Goal: Entertainment & Leisure: Browse casually

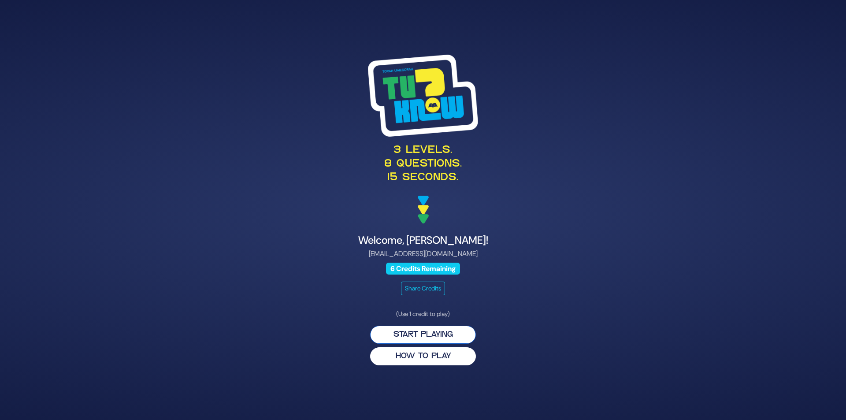
click at [401, 333] on button "Start Playing" at bounding box center [423, 335] width 106 height 18
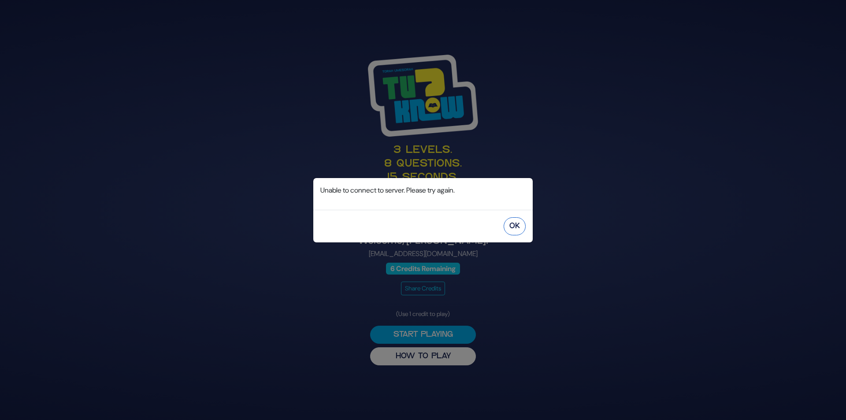
click at [508, 225] on button "OK" at bounding box center [515, 226] width 22 height 18
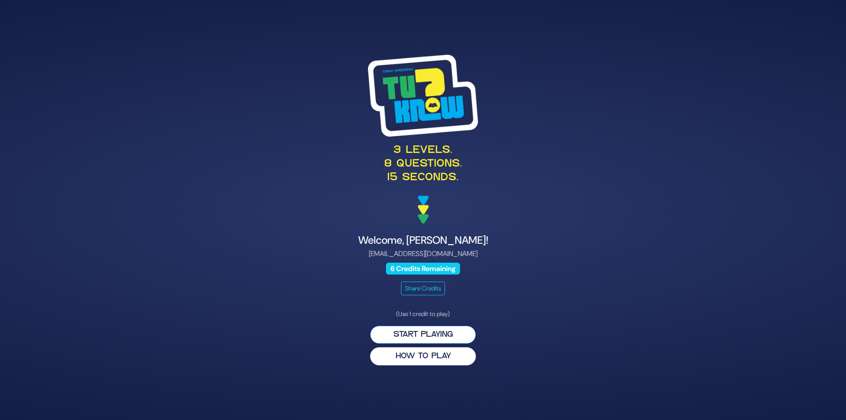
click at [415, 335] on button "Start Playing" at bounding box center [423, 335] width 106 height 18
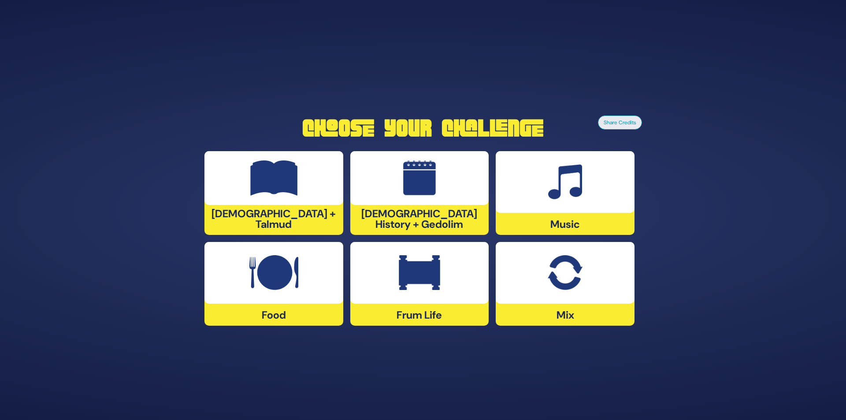
click at [426, 277] on img at bounding box center [419, 272] width 41 height 35
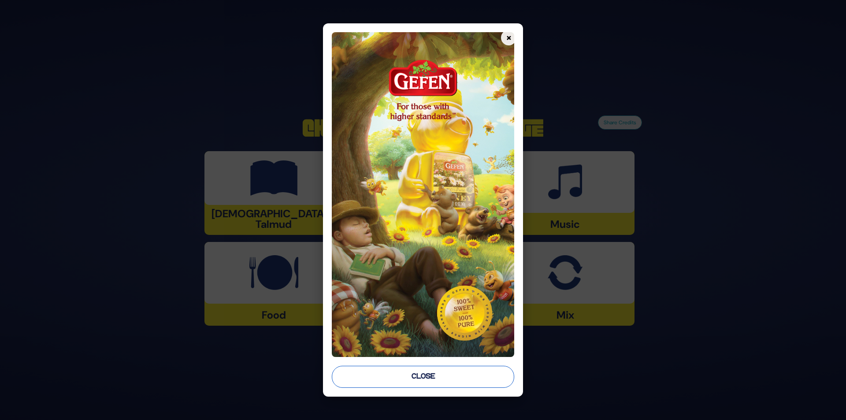
click at [419, 376] on button "Close" at bounding box center [423, 377] width 183 height 22
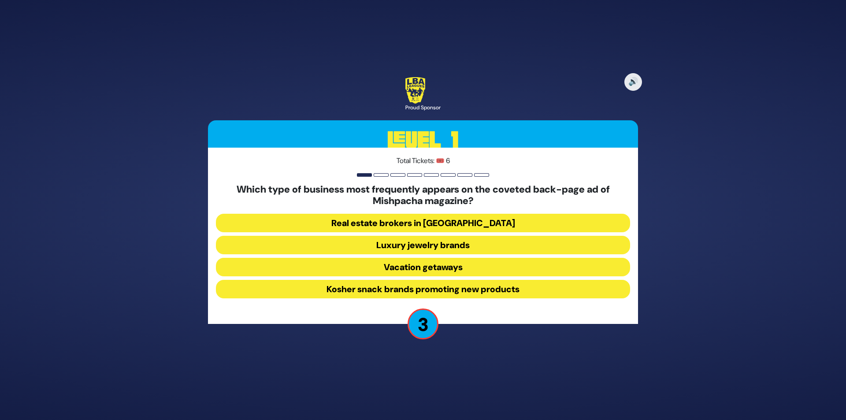
click at [447, 224] on button "Real estate brokers in Yerushalayim" at bounding box center [423, 223] width 414 height 19
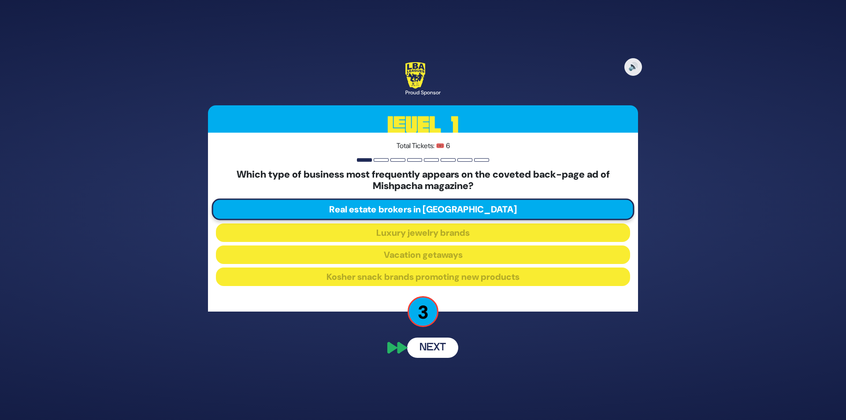
click at [426, 344] on button "Next" at bounding box center [432, 347] width 51 height 20
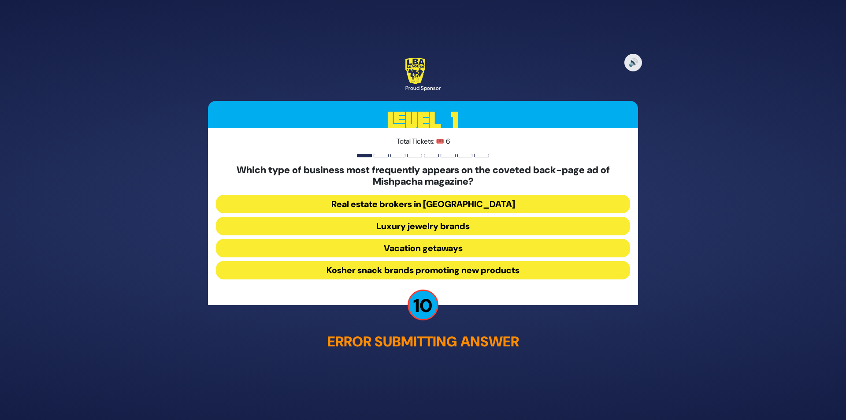
click at [436, 207] on button "Real estate brokers in Yerushalayim" at bounding box center [423, 203] width 414 height 19
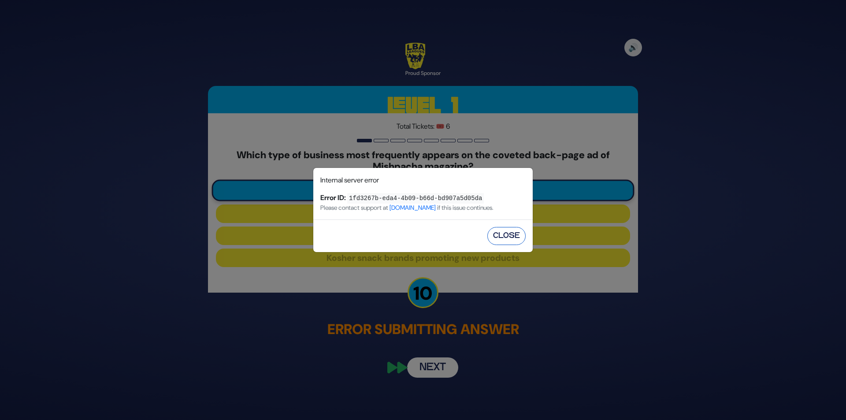
click at [508, 241] on button "Close" at bounding box center [506, 236] width 38 height 18
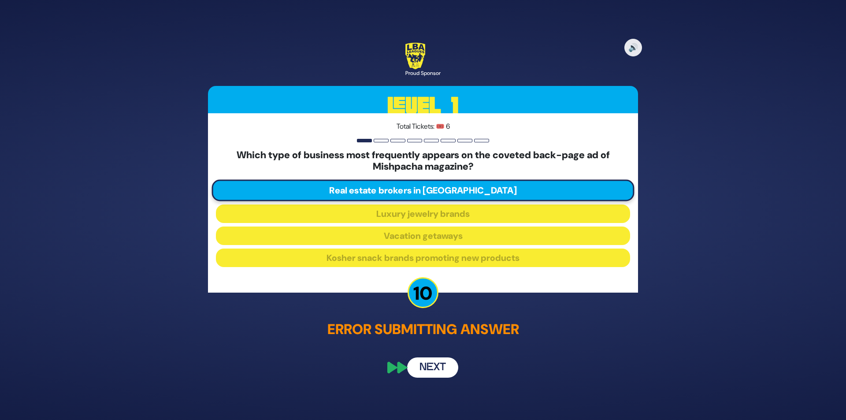
click at [427, 365] on button "Next" at bounding box center [432, 367] width 51 height 20
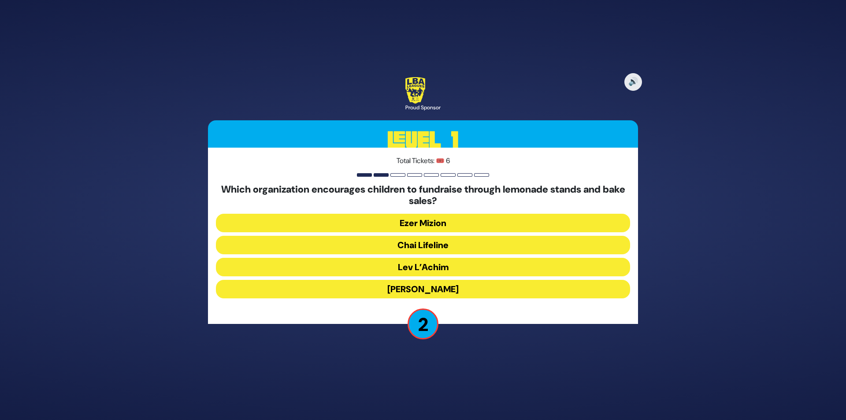
click at [424, 291] on button "Kupas Ezra" at bounding box center [423, 289] width 414 height 19
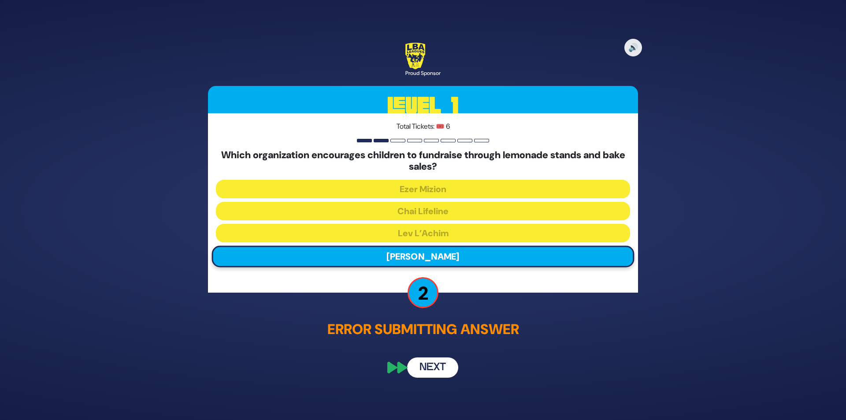
click at [425, 363] on button "Next" at bounding box center [432, 367] width 51 height 20
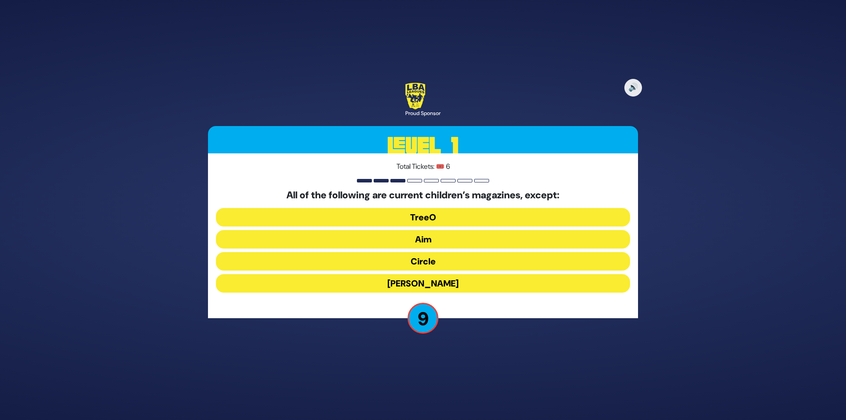
click at [430, 282] on button "Mishpacha Jr." at bounding box center [423, 283] width 414 height 19
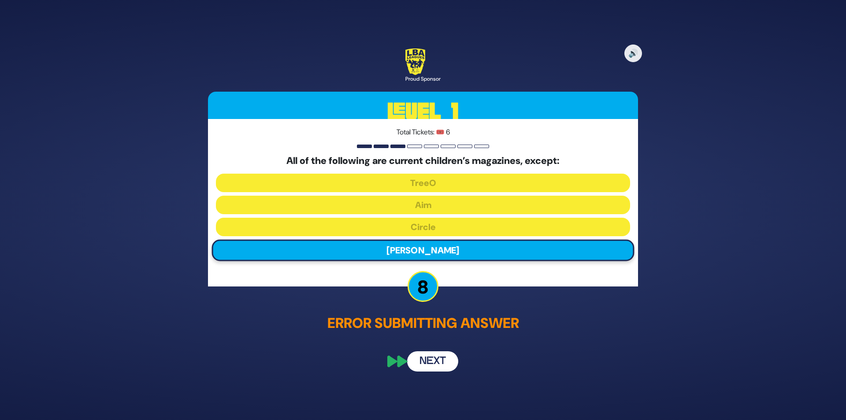
click at [430, 362] on button "Next" at bounding box center [432, 361] width 51 height 20
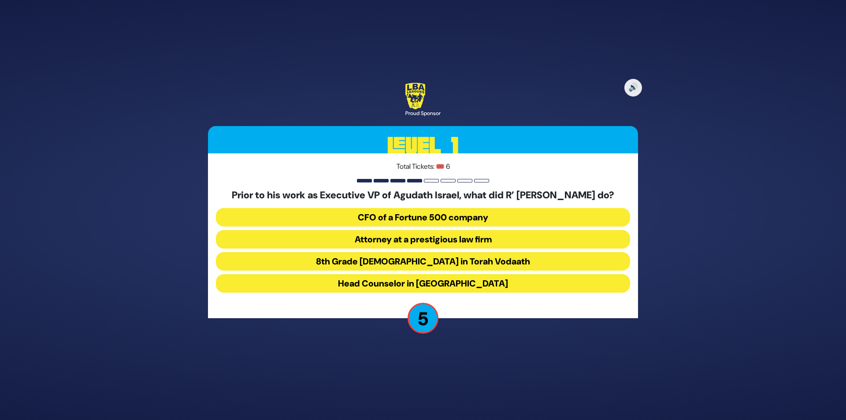
click at [435, 245] on button "Attorney at a prestigious law firm" at bounding box center [423, 239] width 414 height 19
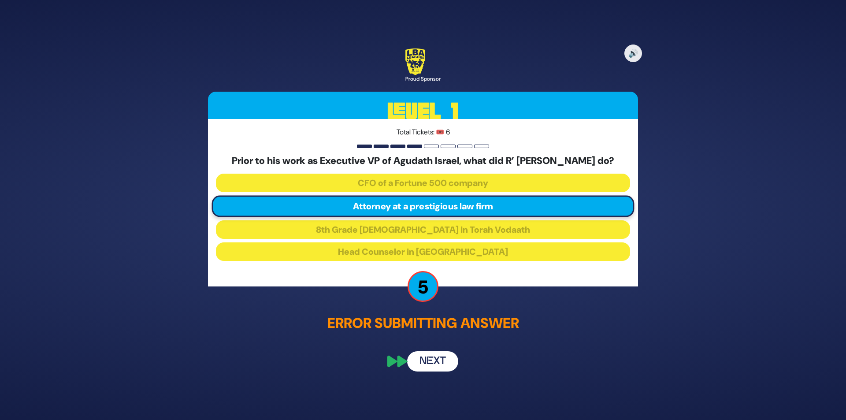
click at [425, 363] on button "Next" at bounding box center [432, 361] width 51 height 20
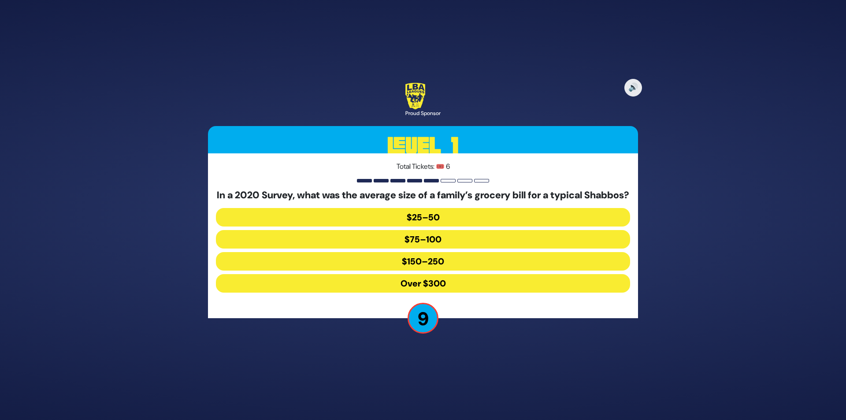
click at [426, 267] on button "$150–250" at bounding box center [423, 261] width 414 height 19
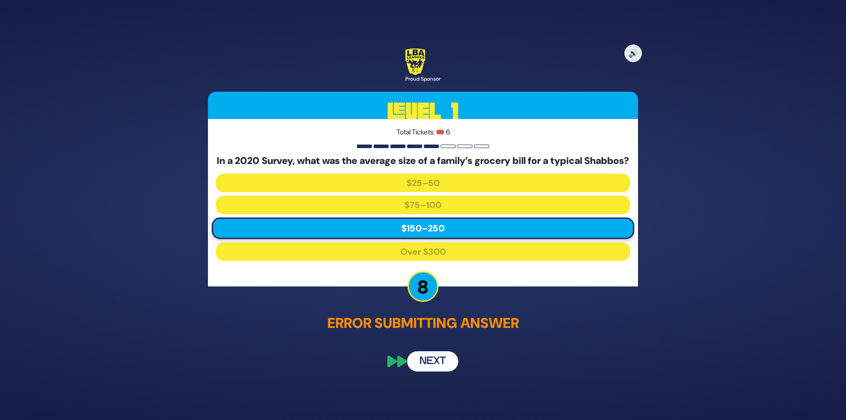
click at [432, 371] on button "Next" at bounding box center [432, 361] width 51 height 20
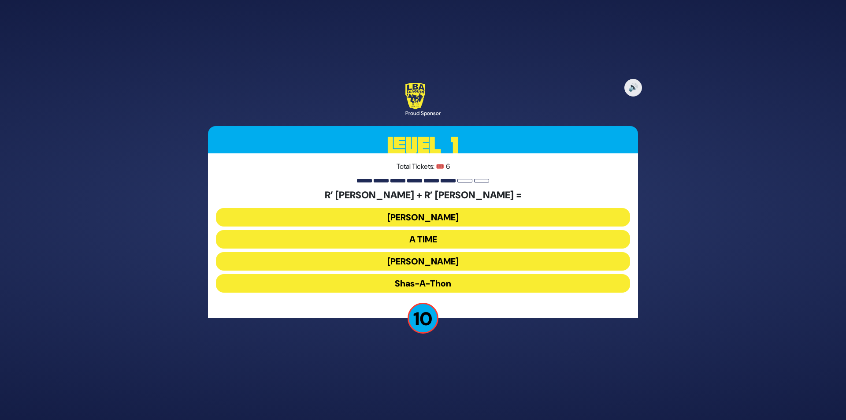
click at [430, 262] on button "Ohel Sarala" at bounding box center [423, 261] width 414 height 19
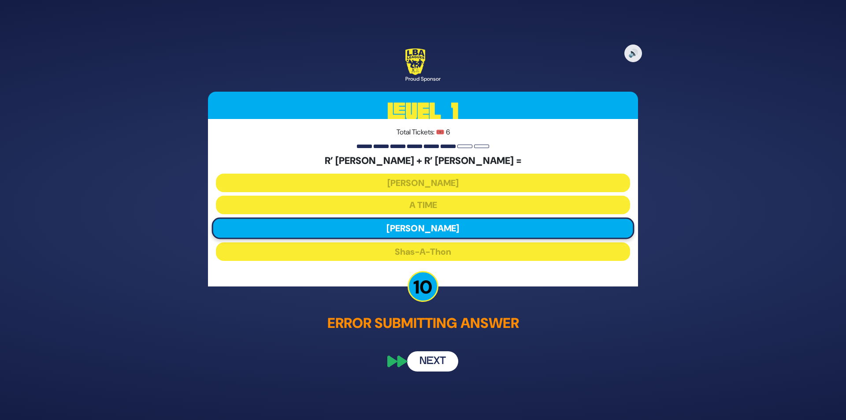
click at [433, 359] on button "Next" at bounding box center [432, 361] width 51 height 20
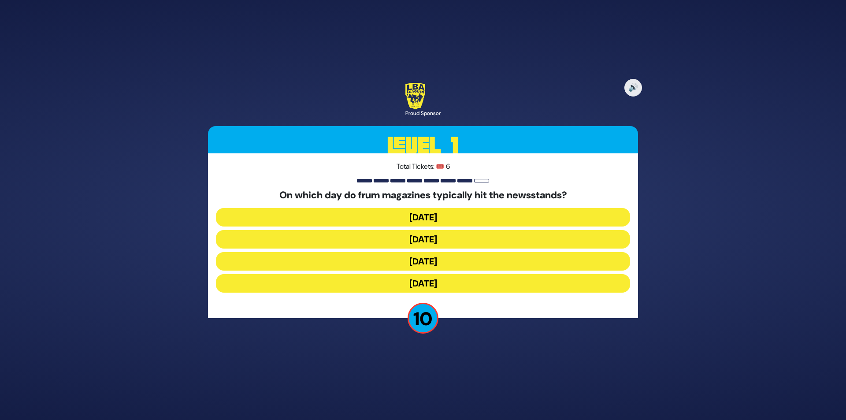
click at [426, 240] on button "Wednesday" at bounding box center [423, 239] width 414 height 19
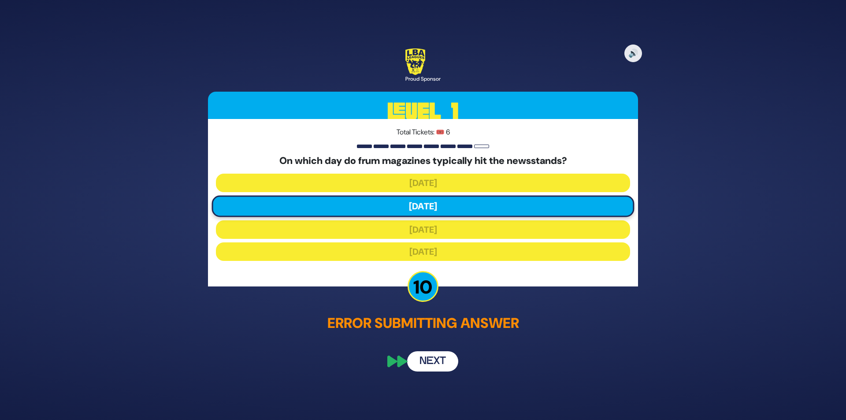
click at [424, 365] on button "Next" at bounding box center [432, 361] width 51 height 20
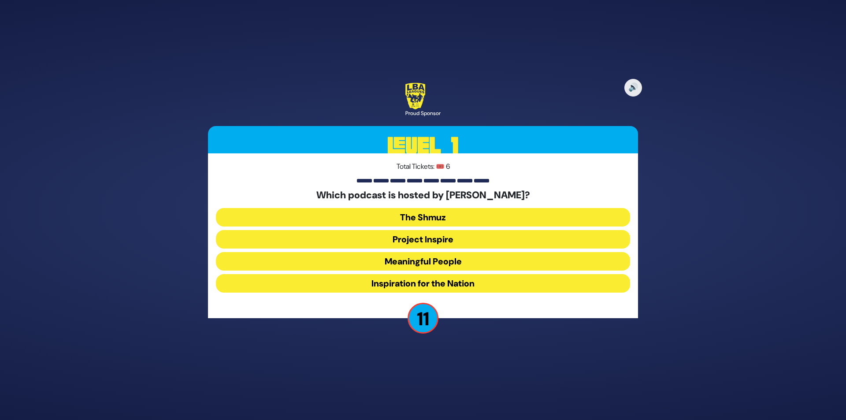
click at [437, 261] on button "Meaningful People" at bounding box center [423, 261] width 414 height 19
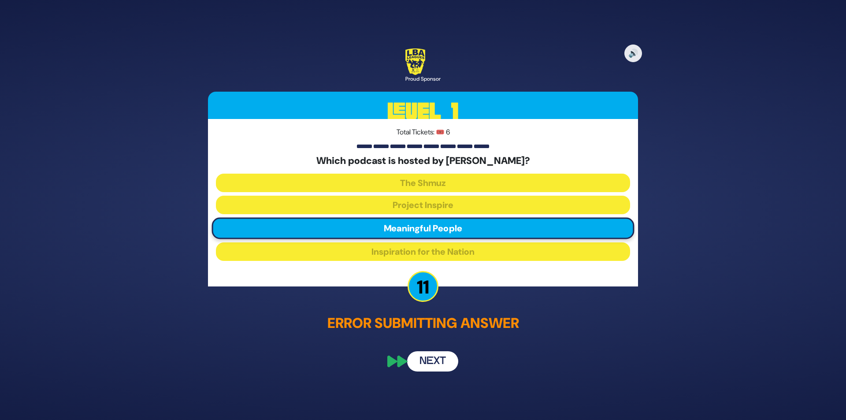
click at [430, 359] on button "Next" at bounding box center [432, 361] width 51 height 20
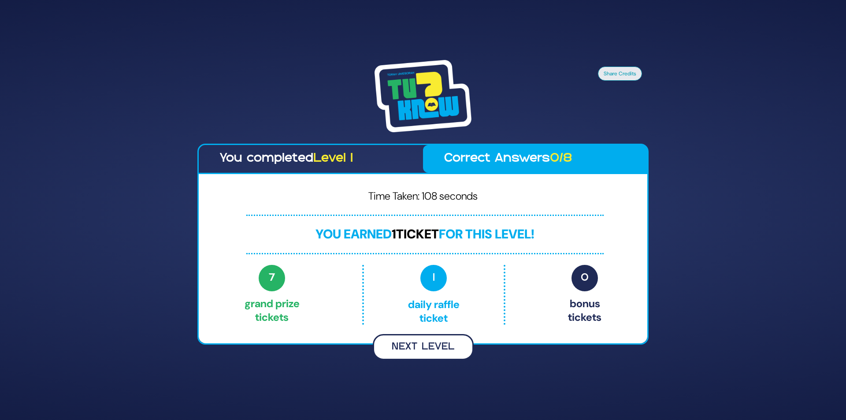
click at [433, 352] on button "Next Level" at bounding box center [423, 347] width 101 height 26
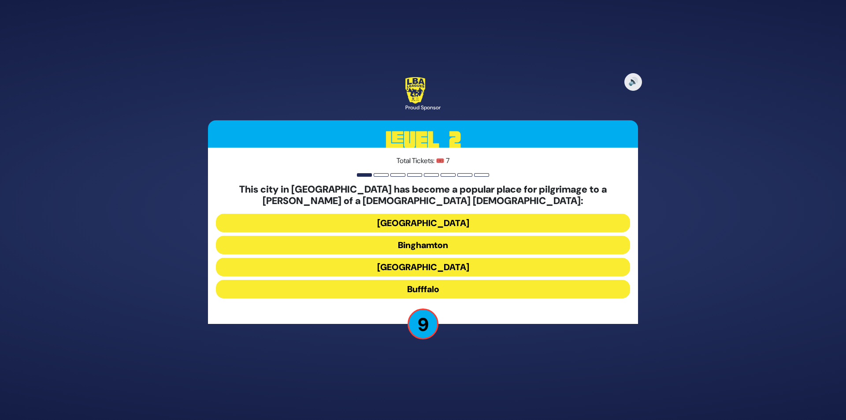
click at [424, 286] on button "Bufffalo" at bounding box center [423, 289] width 414 height 19
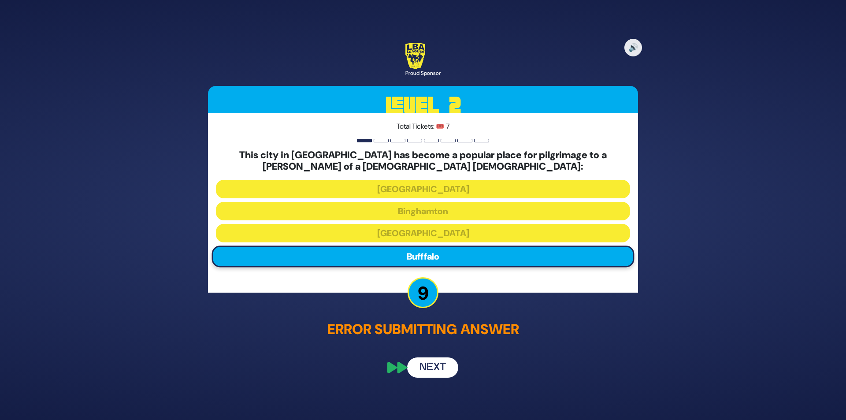
click at [433, 371] on button "Next" at bounding box center [432, 367] width 51 height 20
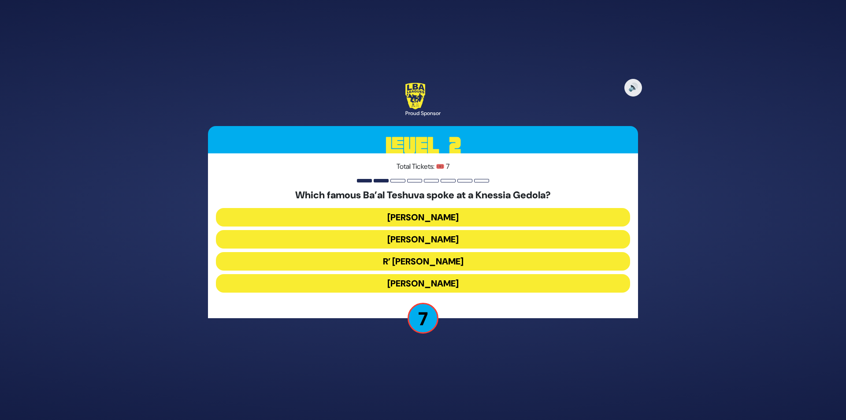
click at [438, 259] on button "R’ Uri Zohar" at bounding box center [423, 261] width 414 height 19
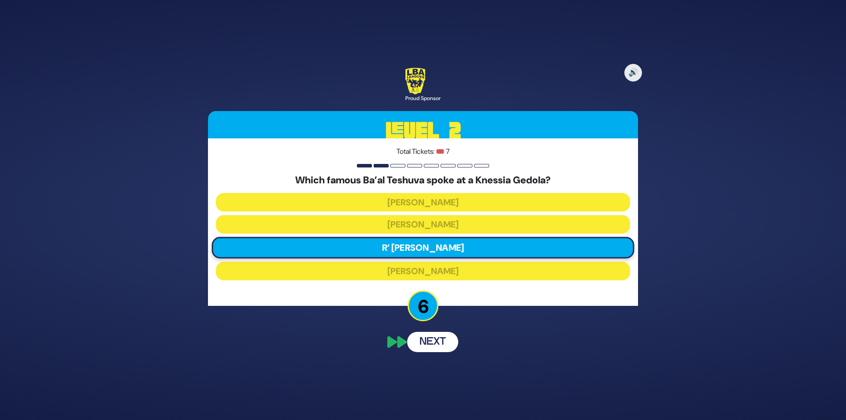
click at [426, 309] on p "6" at bounding box center [422, 305] width 31 height 31
click at [423, 342] on button "Next" at bounding box center [432, 342] width 51 height 20
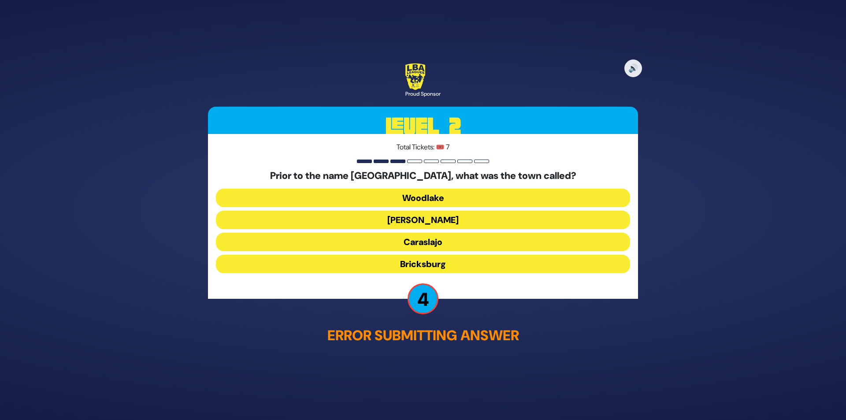
click at [424, 242] on button "Caraslajo" at bounding box center [423, 242] width 414 height 19
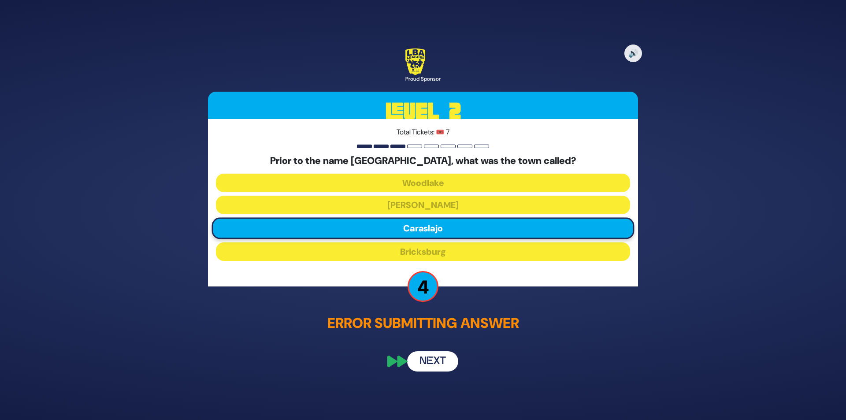
click at [423, 356] on button "Next" at bounding box center [432, 361] width 51 height 20
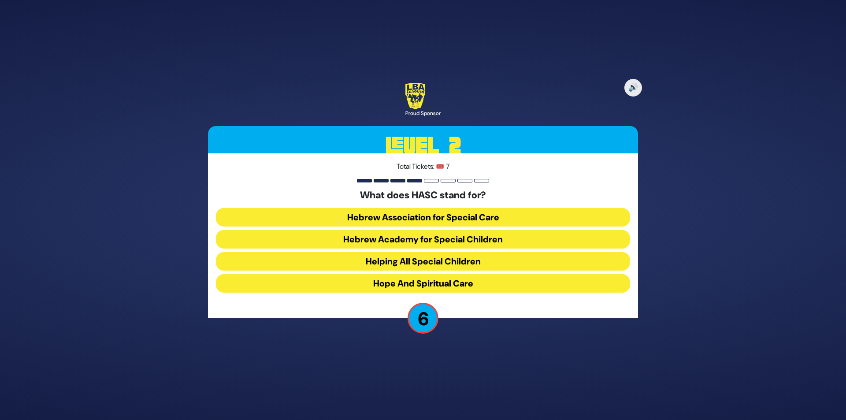
click at [448, 238] on button "Hebrew Academy for Special Children" at bounding box center [423, 239] width 414 height 19
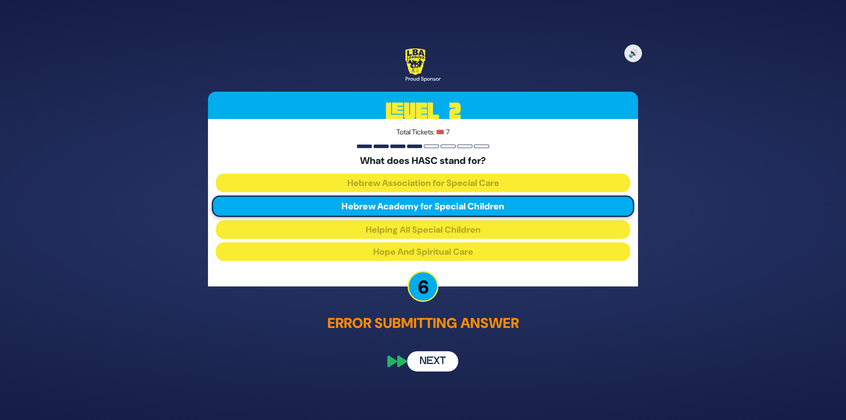
click at [427, 363] on button "Next" at bounding box center [432, 361] width 51 height 20
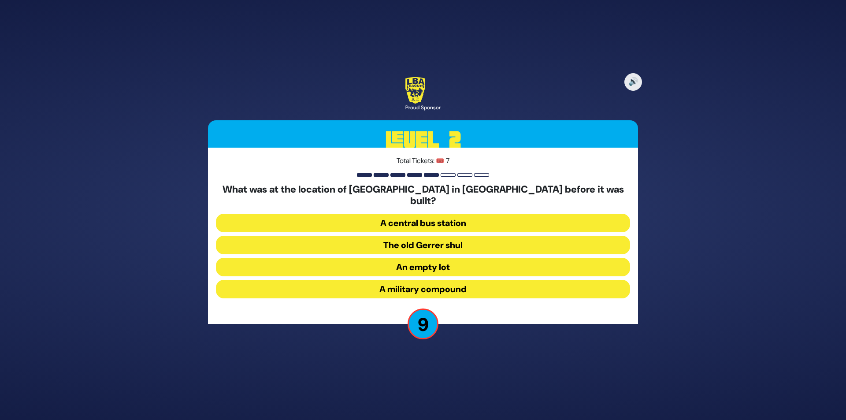
click at [422, 281] on button "A military compound" at bounding box center [423, 289] width 414 height 19
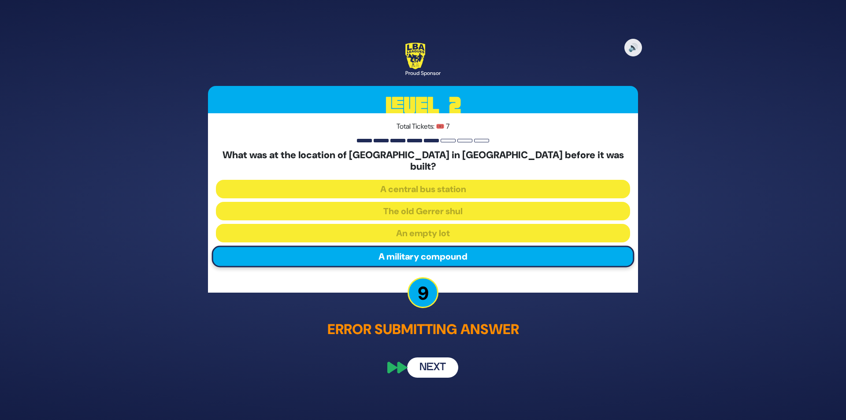
click at [414, 359] on button "Next" at bounding box center [432, 367] width 51 height 20
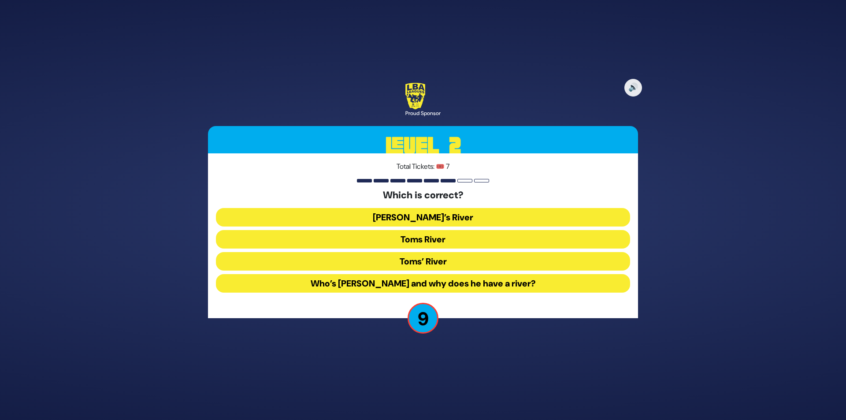
click at [416, 241] on button "Toms River" at bounding box center [423, 239] width 414 height 19
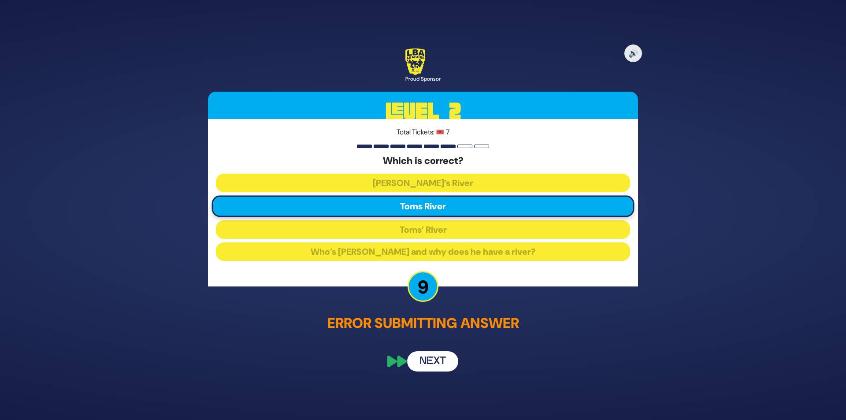
click at [419, 360] on button "Next" at bounding box center [432, 361] width 51 height 20
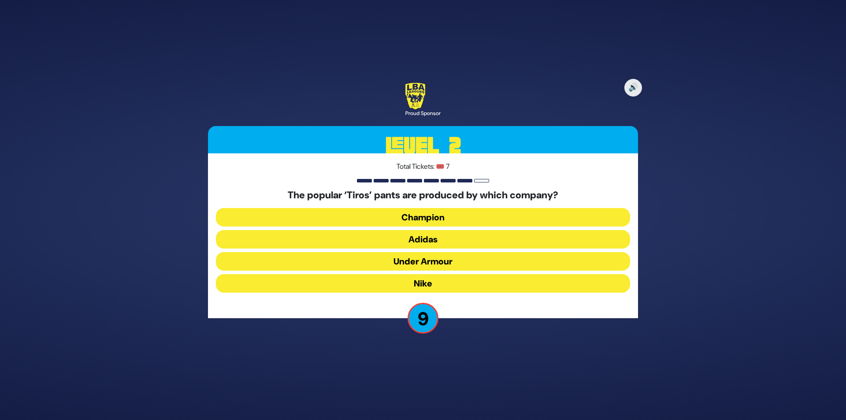
click at [436, 234] on button "Adidas" at bounding box center [423, 239] width 414 height 19
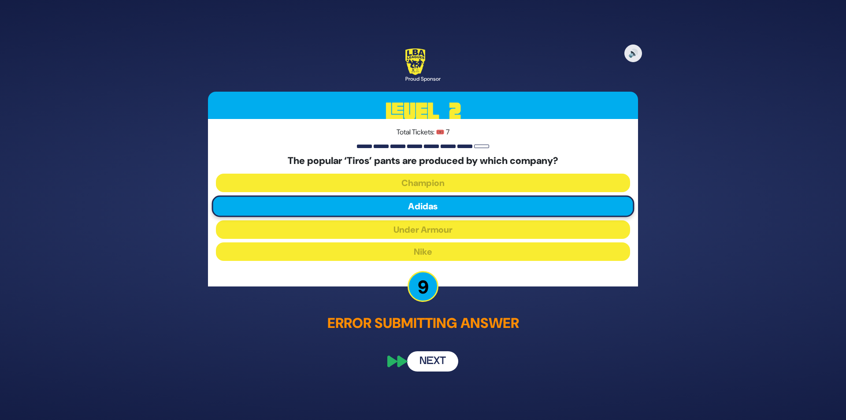
click at [426, 363] on button "Next" at bounding box center [432, 361] width 51 height 20
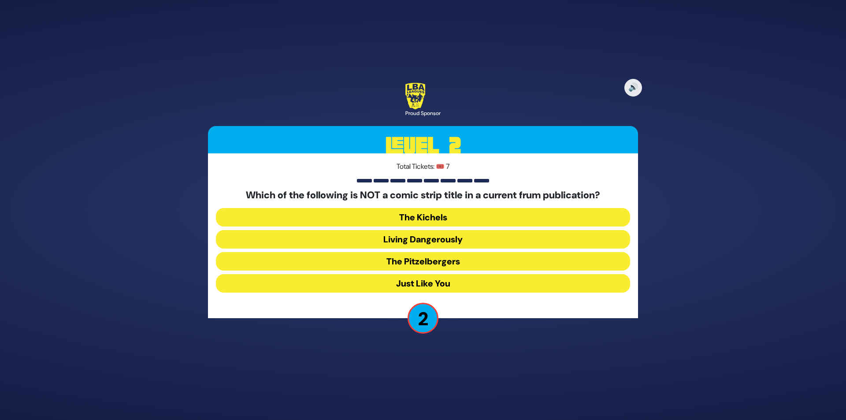
click at [425, 284] on button "Just Like You" at bounding box center [423, 283] width 414 height 19
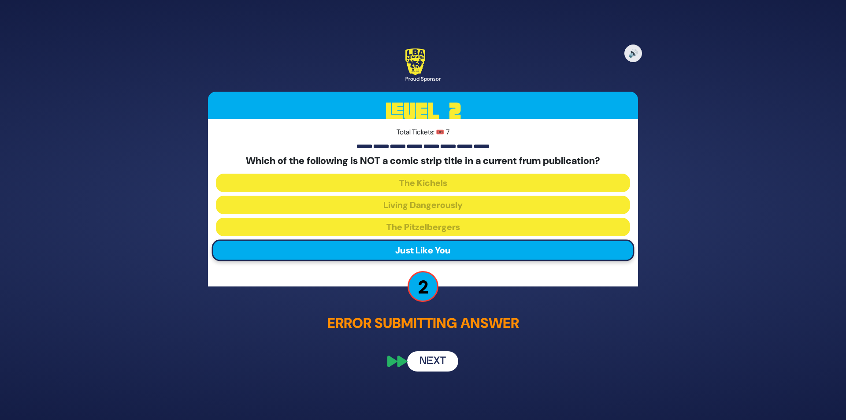
click at [431, 359] on button "Next" at bounding box center [432, 361] width 51 height 20
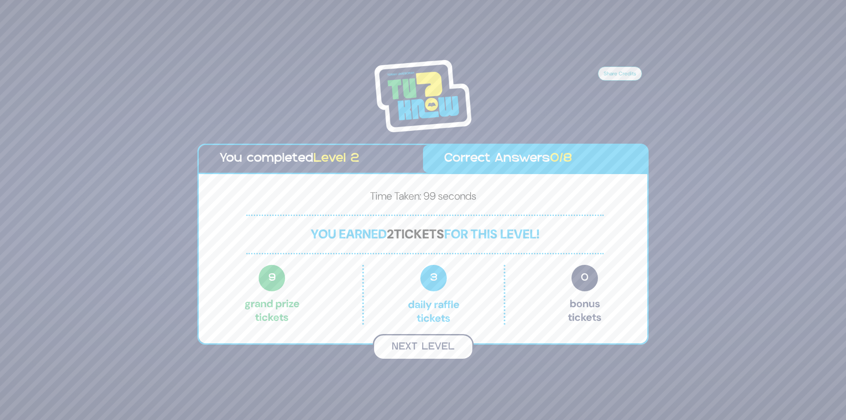
click at [409, 347] on button "Next Level" at bounding box center [423, 347] width 101 height 26
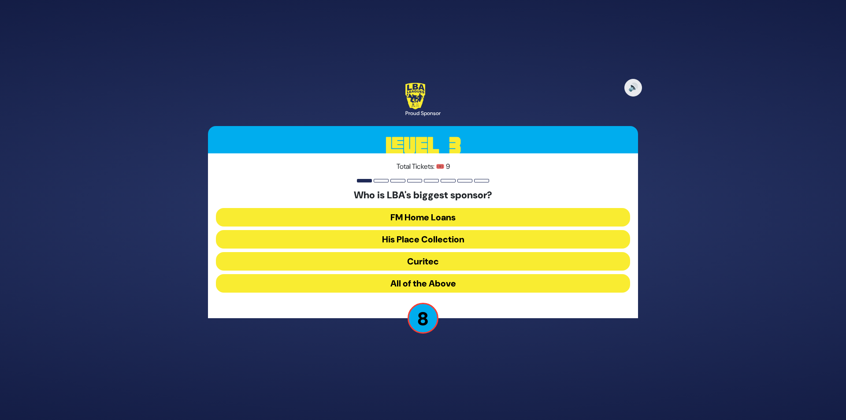
click at [440, 282] on button "All of the Above" at bounding box center [423, 283] width 414 height 19
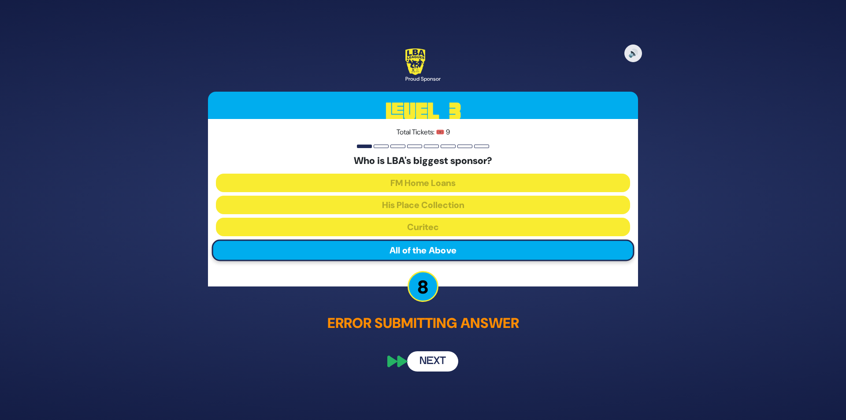
click at [427, 367] on button "Next" at bounding box center [432, 361] width 51 height 20
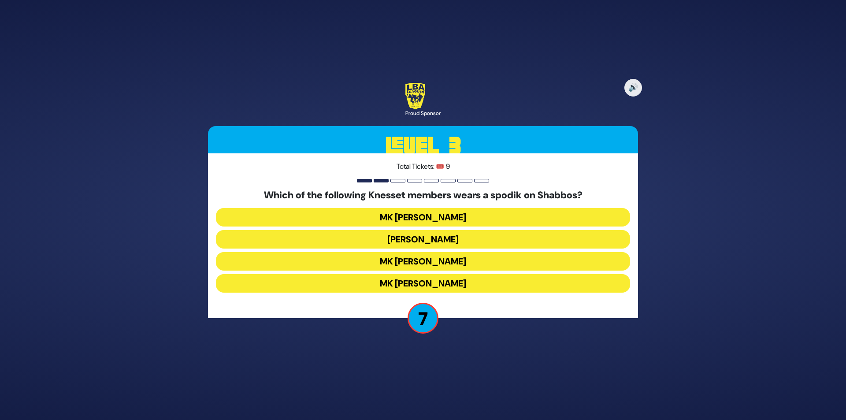
click at [442, 241] on button "MK Meir Porush" at bounding box center [423, 239] width 414 height 19
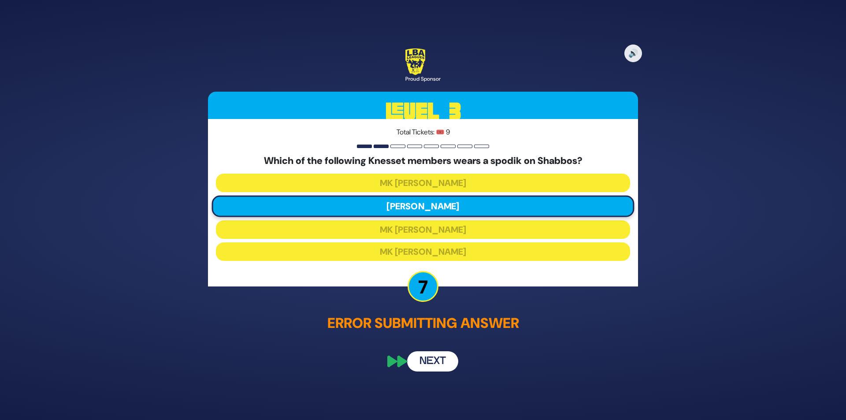
click at [424, 365] on button "Next" at bounding box center [432, 361] width 51 height 20
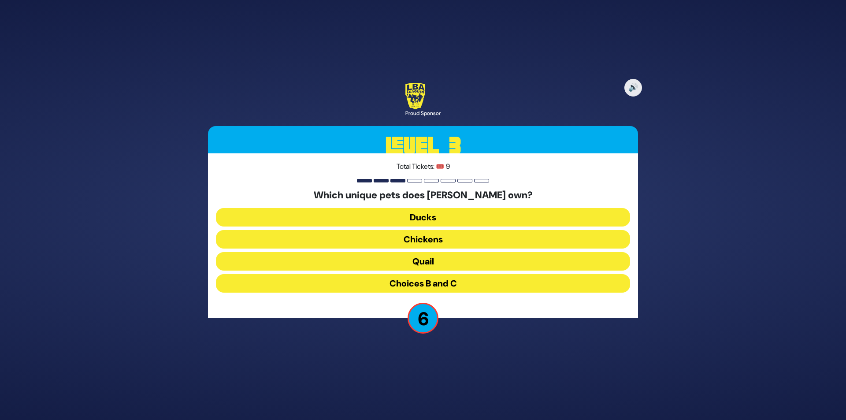
click at [449, 285] on button "Choices B and C" at bounding box center [423, 283] width 414 height 19
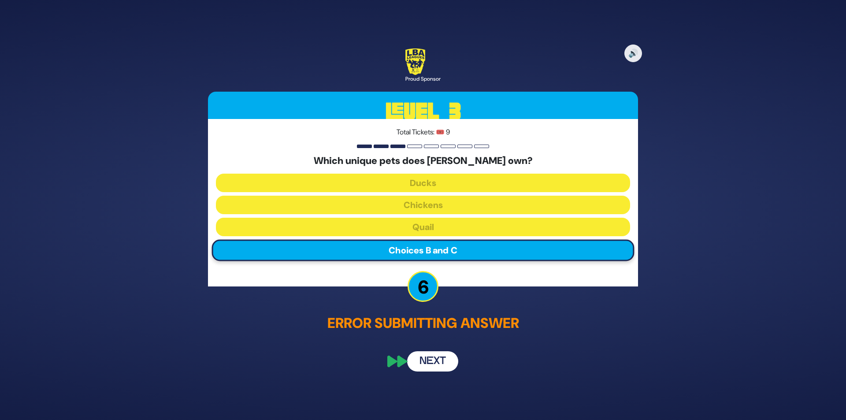
click at [422, 357] on button "Next" at bounding box center [432, 361] width 51 height 20
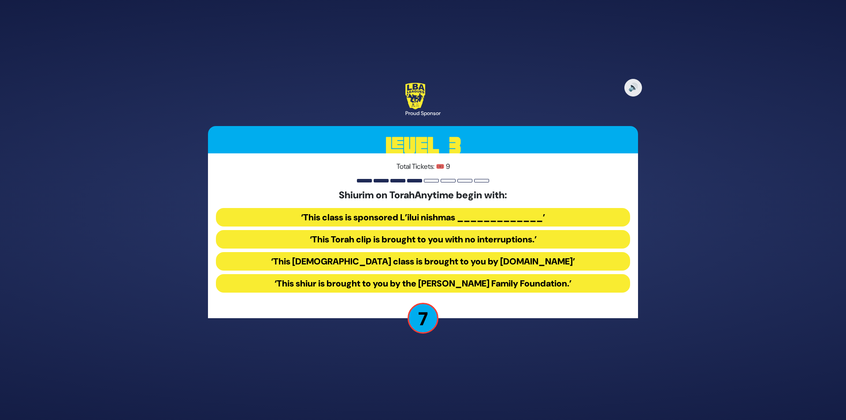
click at [477, 265] on button "‘This Torah class is brought to you by TorahAnytime.com’" at bounding box center [423, 261] width 414 height 19
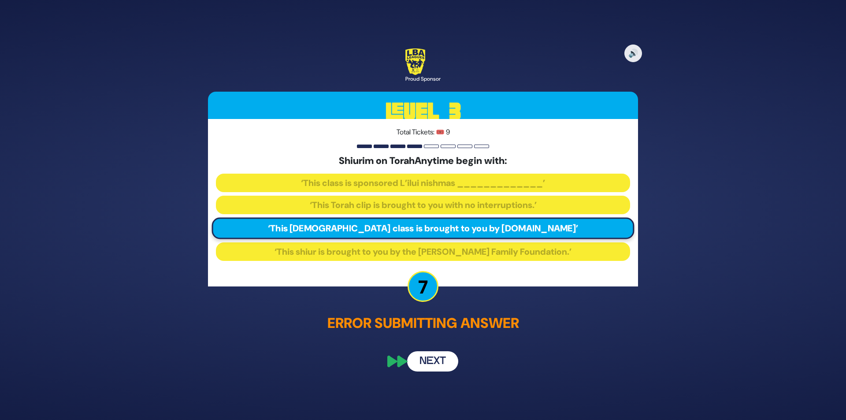
click at [442, 363] on button "Next" at bounding box center [432, 361] width 51 height 20
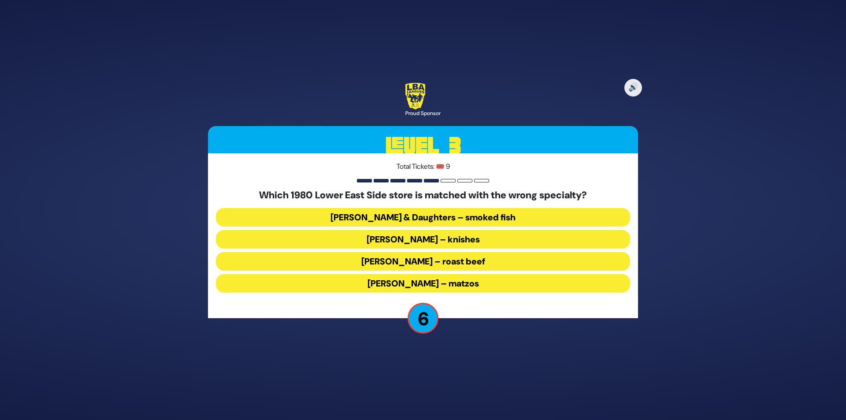
click at [418, 261] on button "Ratner’s – roast beef" at bounding box center [423, 261] width 414 height 19
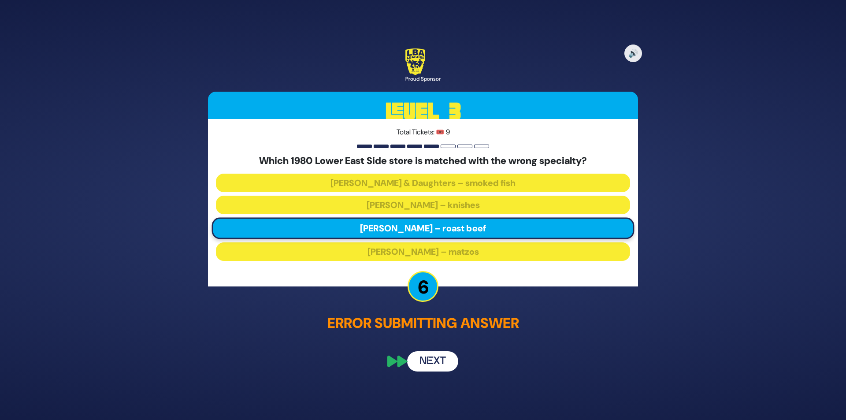
click at [427, 358] on button "Next" at bounding box center [432, 361] width 51 height 20
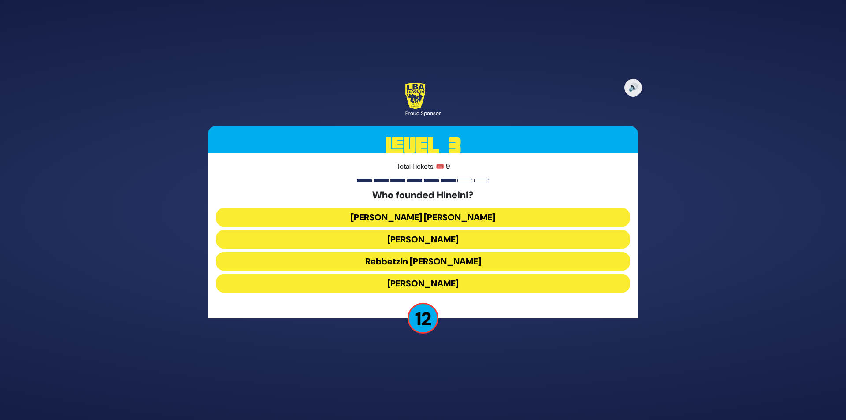
click at [444, 237] on button "Rebbetzin Esther Jungreis" at bounding box center [423, 239] width 414 height 19
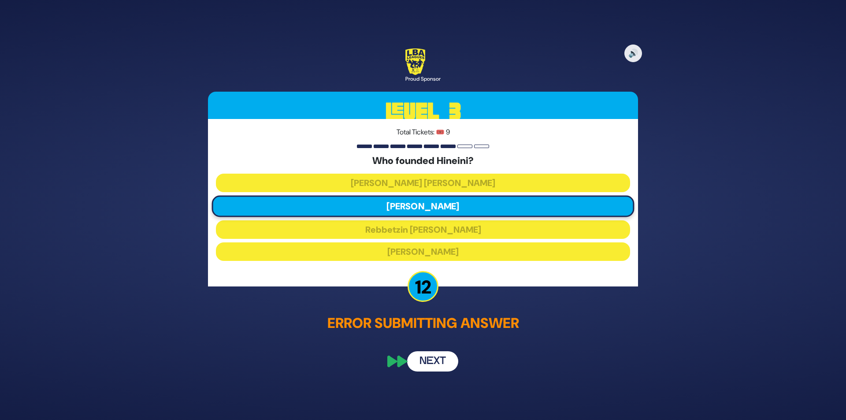
click at [425, 358] on button "Next" at bounding box center [432, 361] width 51 height 20
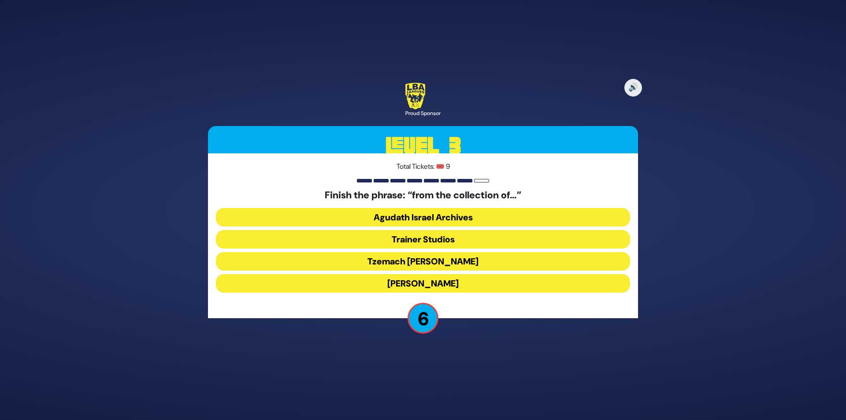
click at [440, 265] on button "Tzemach Glen" at bounding box center [423, 261] width 414 height 19
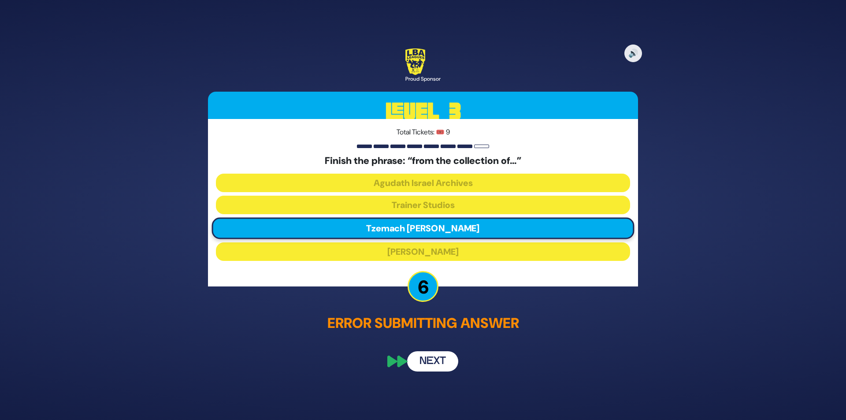
click at [432, 363] on button "Next" at bounding box center [432, 361] width 51 height 20
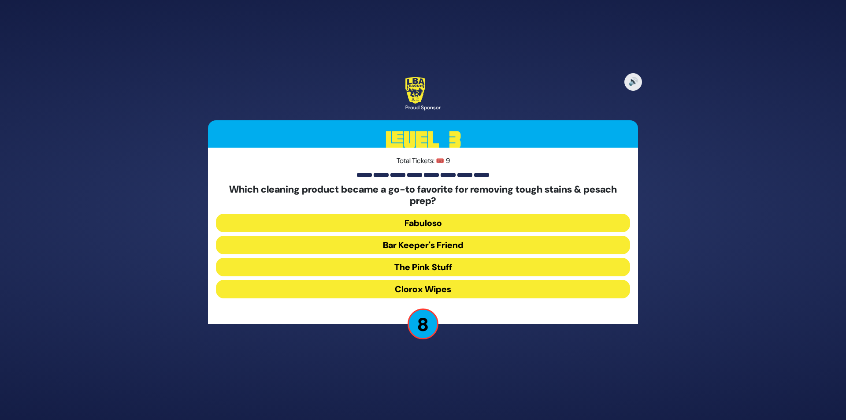
click at [416, 268] on button "The Pink Stuff" at bounding box center [423, 267] width 414 height 19
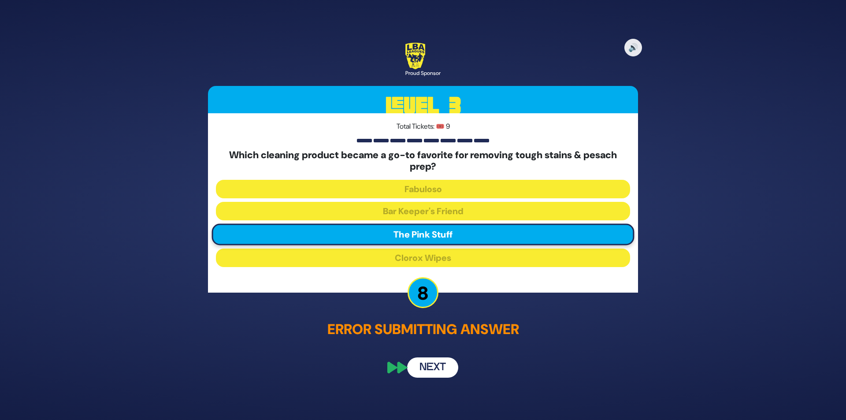
click at [426, 372] on button "Next" at bounding box center [432, 367] width 51 height 20
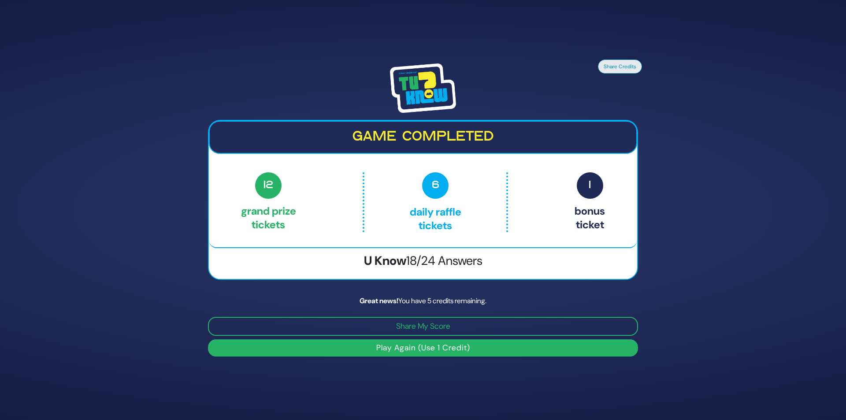
click at [419, 349] on button "Play Again (Use 1 Credit)" at bounding box center [423, 347] width 430 height 17
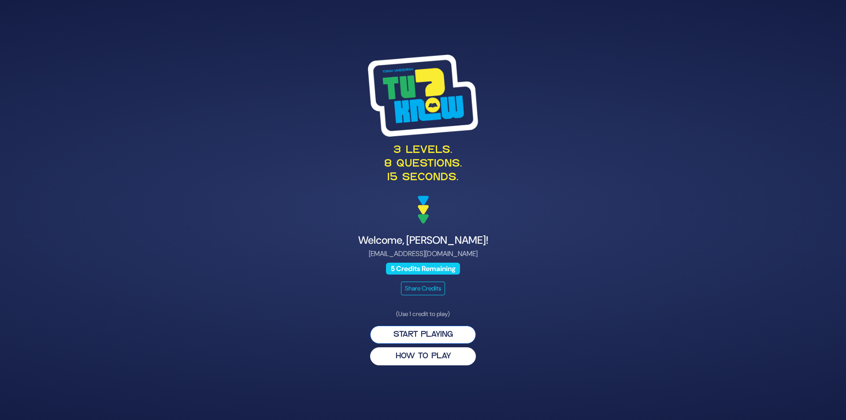
click at [425, 334] on button "Start Playing" at bounding box center [423, 335] width 106 height 18
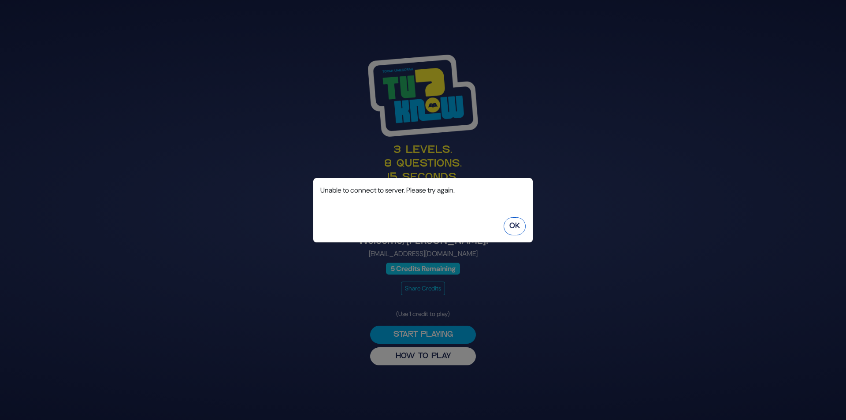
click at [518, 227] on button "OK" at bounding box center [515, 226] width 22 height 18
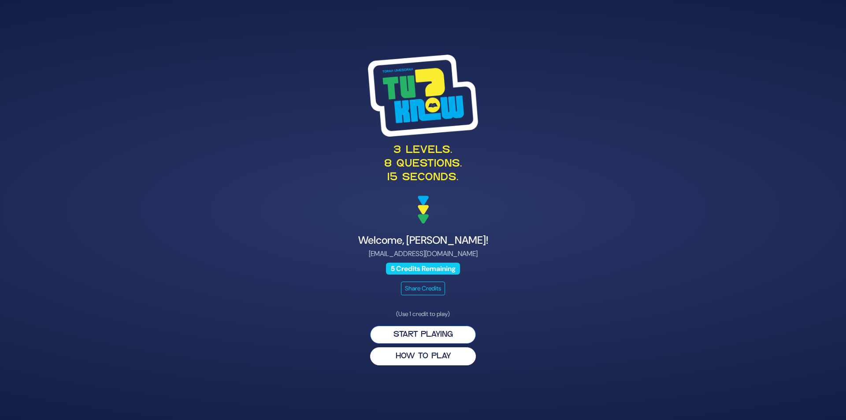
click at [439, 338] on button "Start Playing" at bounding box center [423, 335] width 106 height 18
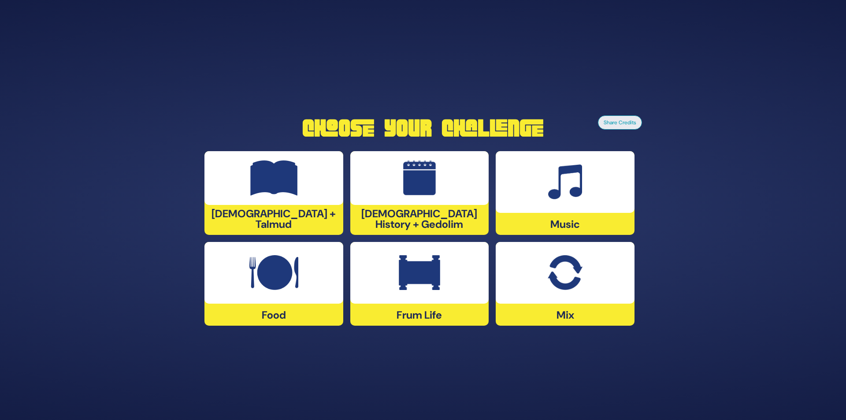
click at [568, 179] on img at bounding box center [565, 181] width 34 height 35
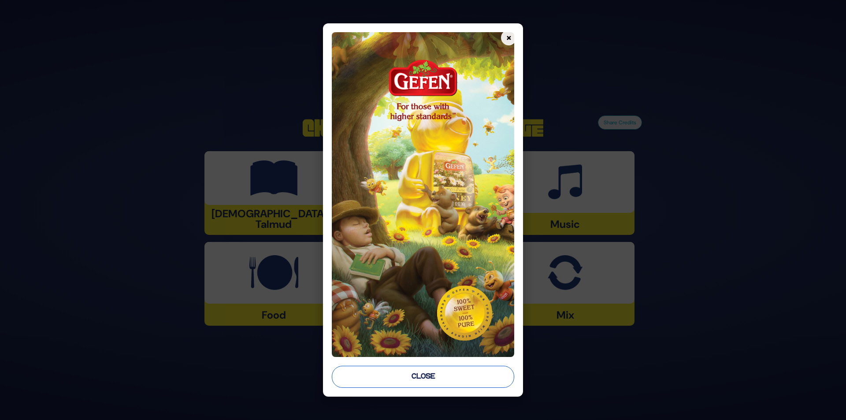
click at [430, 374] on button "Close" at bounding box center [423, 377] width 183 height 22
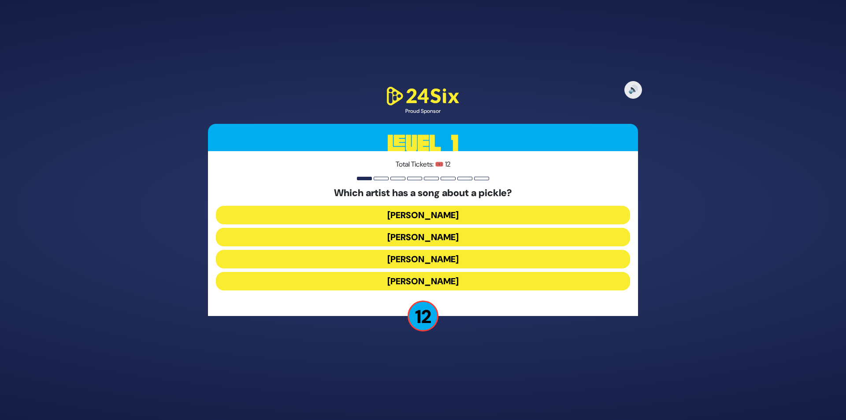
click at [419, 215] on button "Joey Newcomb" at bounding box center [423, 215] width 414 height 19
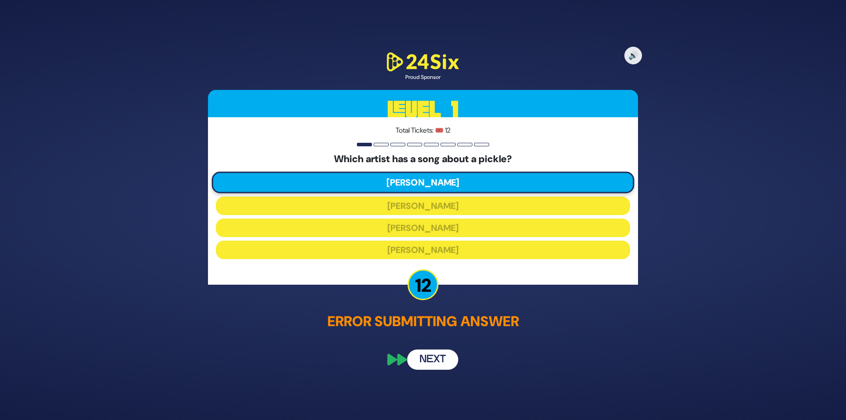
click at [432, 358] on button "Next" at bounding box center [432, 359] width 51 height 20
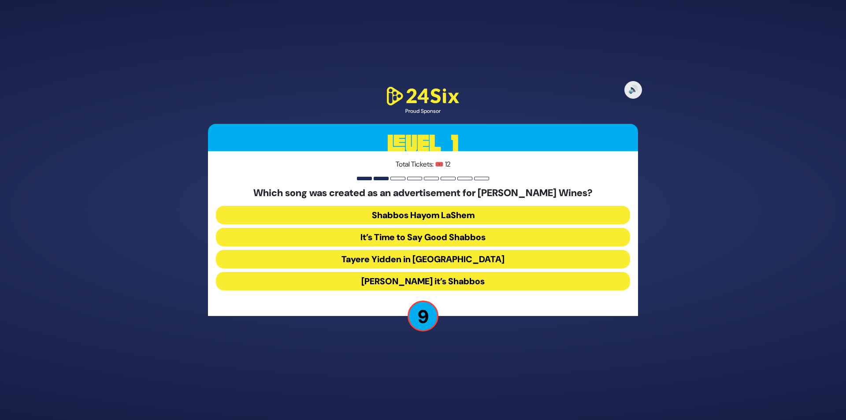
click at [419, 278] on button "Baruch Hashem it’s Shabbos" at bounding box center [423, 281] width 414 height 19
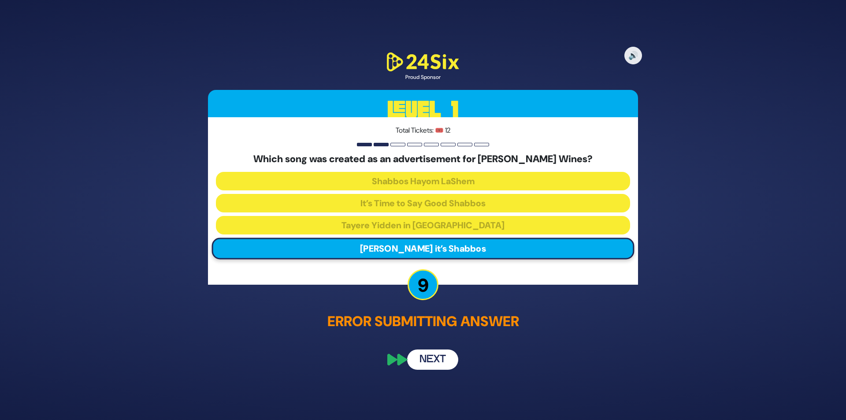
click at [422, 359] on button "Next" at bounding box center [432, 359] width 51 height 20
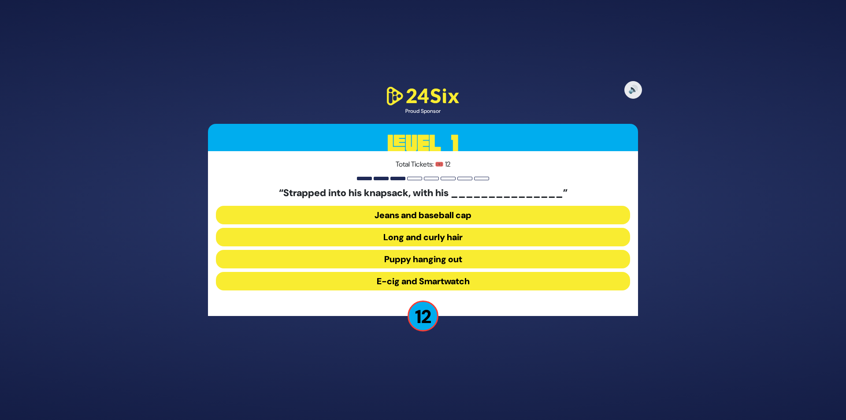
click at [417, 238] on button "Long and curly hair" at bounding box center [423, 237] width 414 height 19
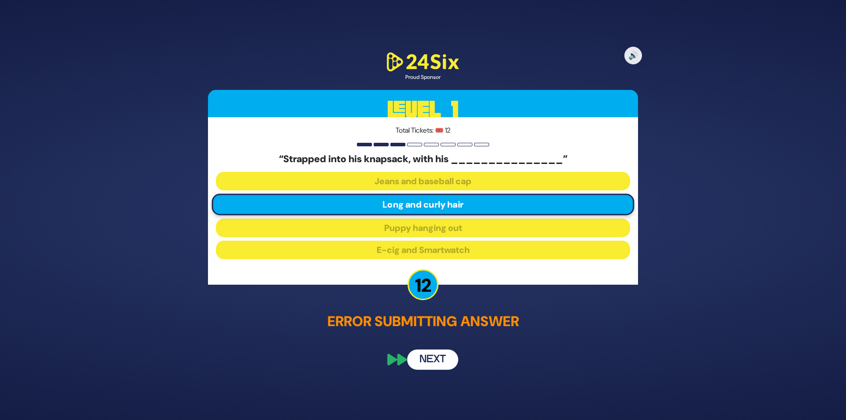
click at [427, 359] on button "Next" at bounding box center [432, 359] width 51 height 20
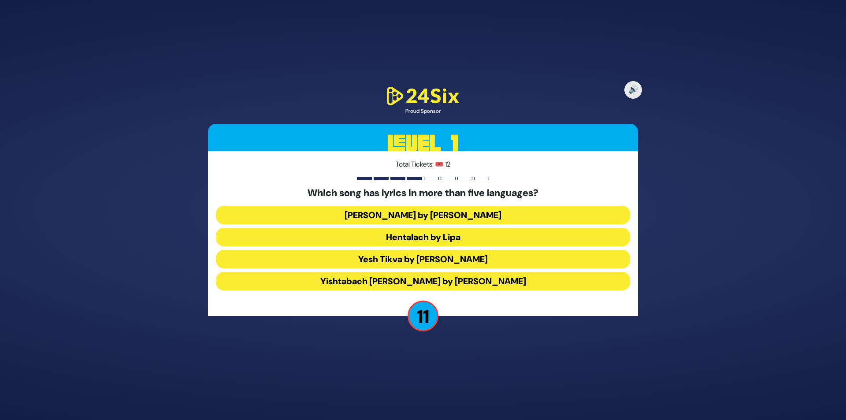
click at [432, 238] on button "Hentalach by Lipa" at bounding box center [423, 237] width 414 height 19
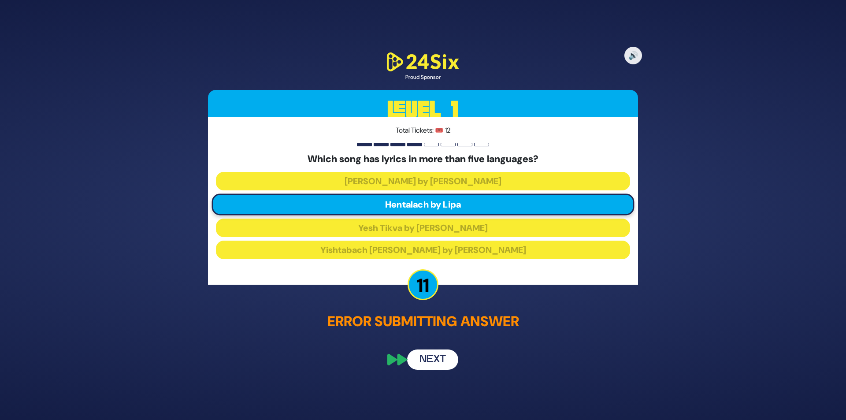
click at [426, 357] on button "Next" at bounding box center [432, 359] width 51 height 20
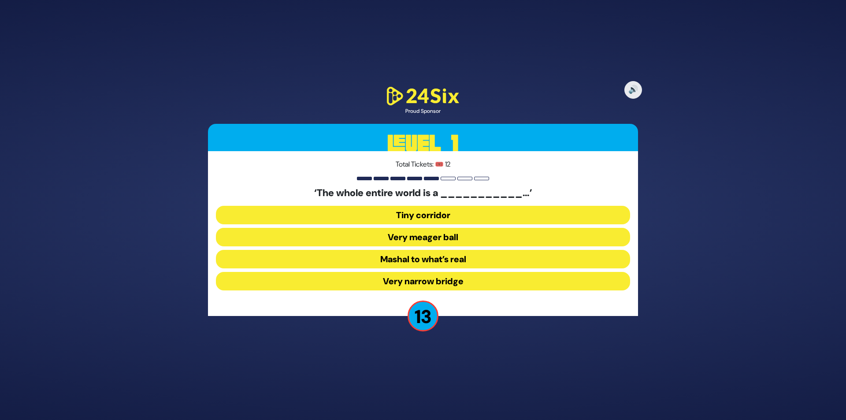
click at [434, 280] on button "Very narrow bridge" at bounding box center [423, 281] width 414 height 19
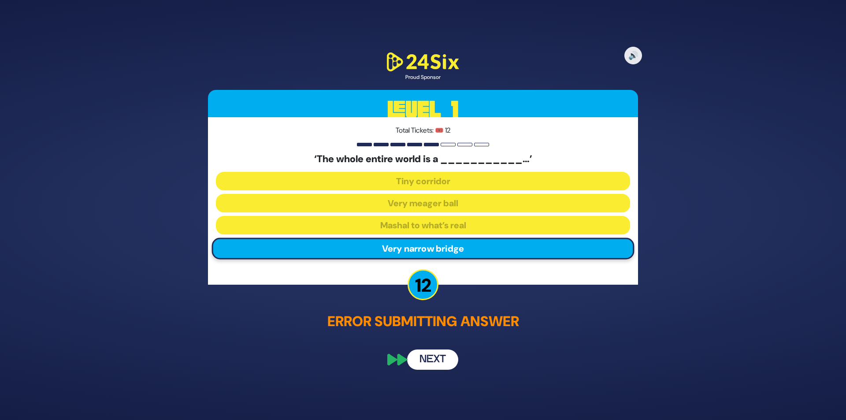
click at [432, 355] on button "Next" at bounding box center [432, 359] width 51 height 20
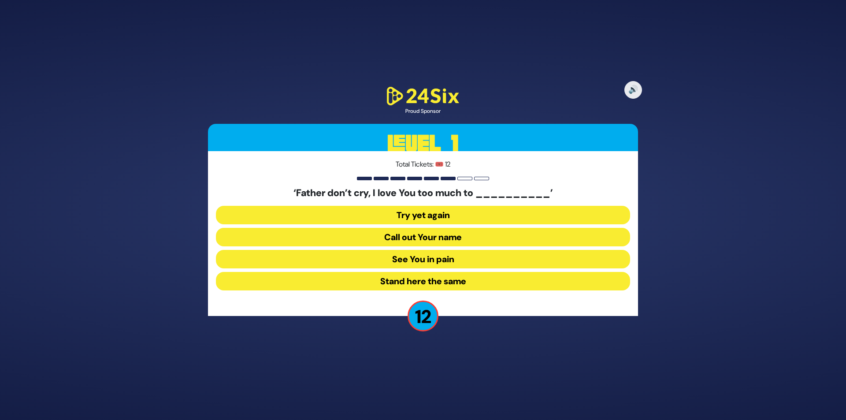
click at [415, 258] on button "See You in pain" at bounding box center [423, 259] width 414 height 19
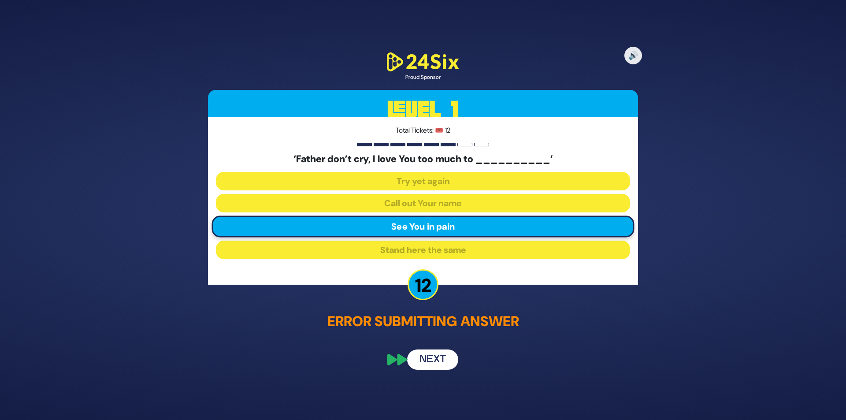
click at [421, 356] on button "Next" at bounding box center [432, 359] width 51 height 20
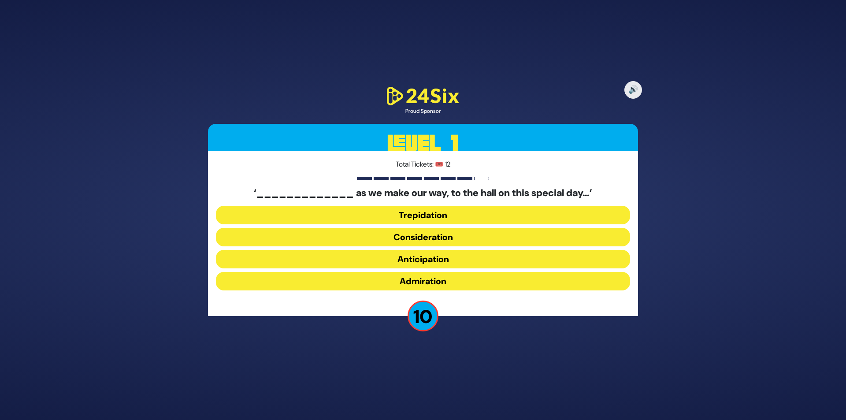
click at [428, 263] on button "Anticipation" at bounding box center [423, 259] width 414 height 19
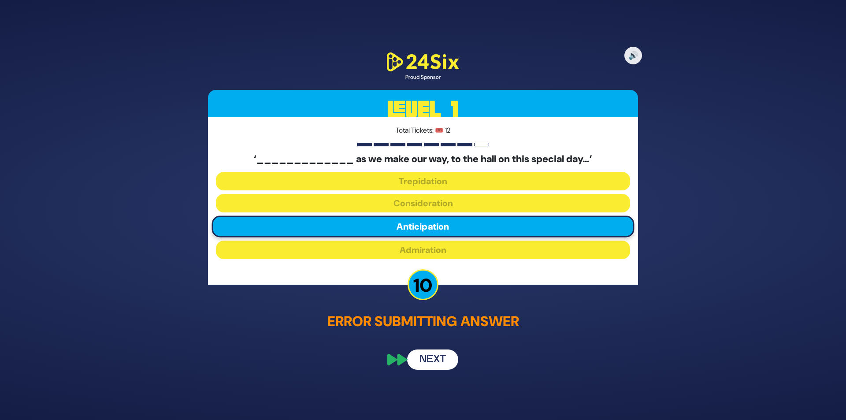
click at [421, 355] on button "Next" at bounding box center [432, 359] width 51 height 20
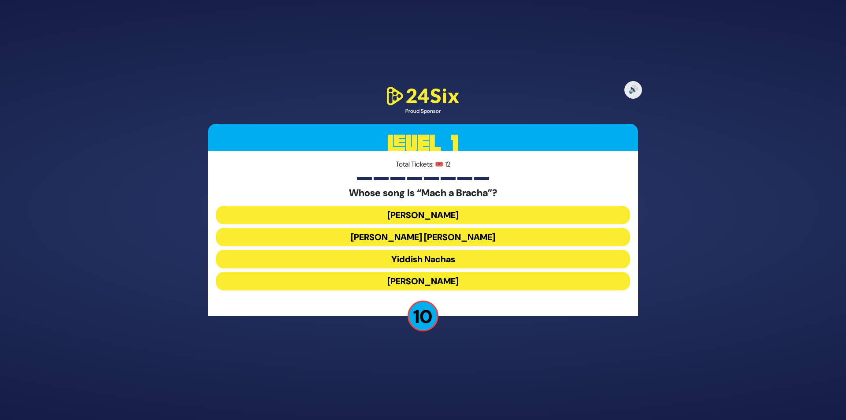
click at [433, 236] on button "Shmueli Ungar" at bounding box center [423, 237] width 414 height 19
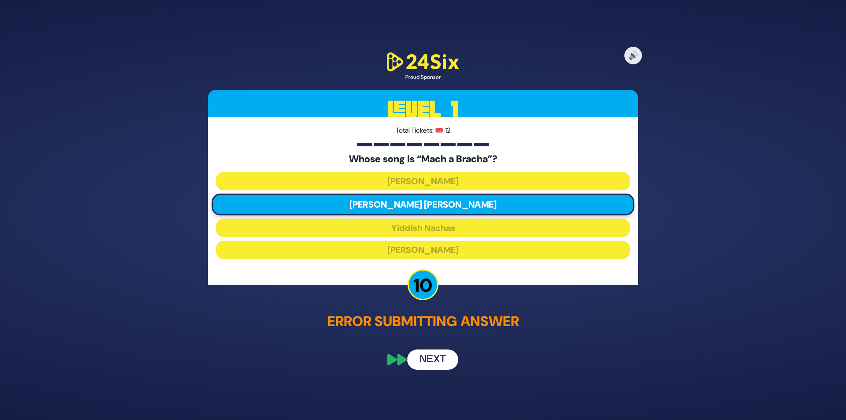
click at [426, 359] on button "Next" at bounding box center [432, 359] width 51 height 20
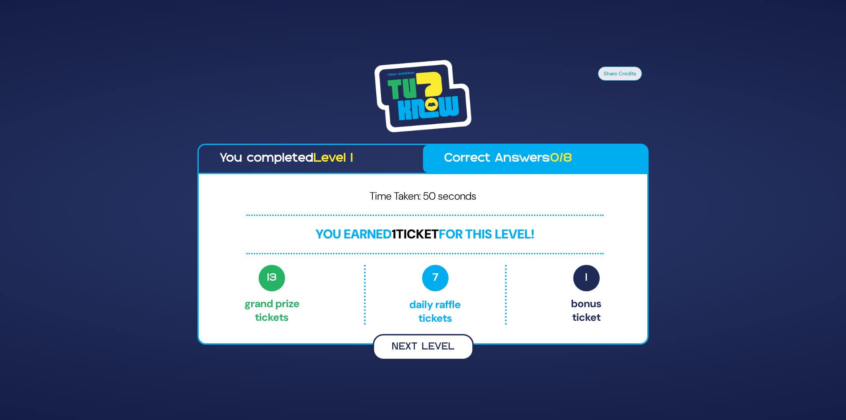
click at [436, 343] on button "Next Level" at bounding box center [423, 347] width 101 height 26
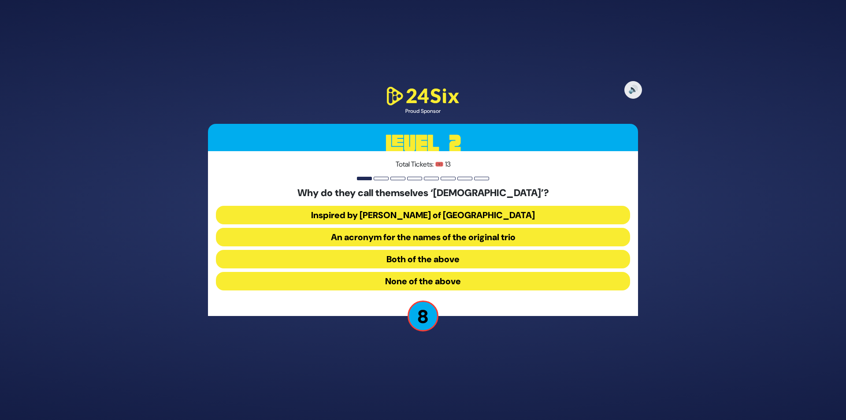
click at [439, 217] on button "Inspired by R’ Zusha of Hanipoli" at bounding box center [423, 215] width 414 height 19
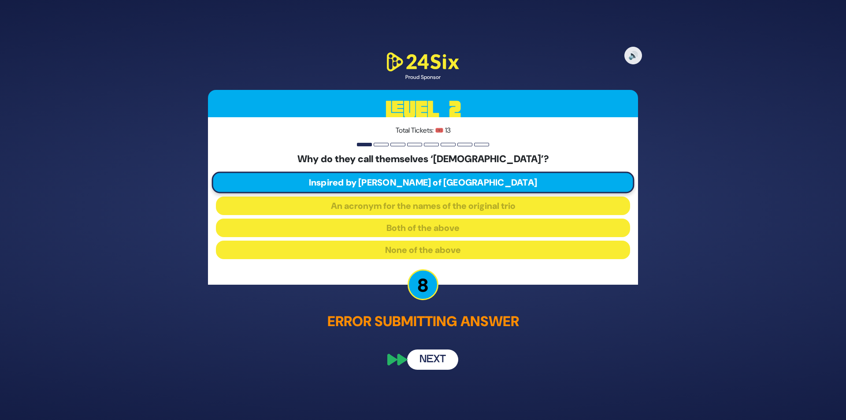
click at [430, 359] on button "Next" at bounding box center [432, 359] width 51 height 20
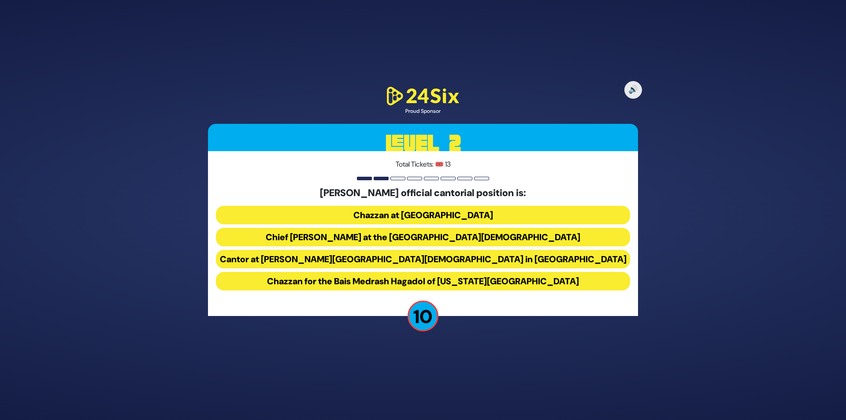
click at [454, 234] on button "Chief Cantor at the Park East Synagogue" at bounding box center [423, 237] width 414 height 19
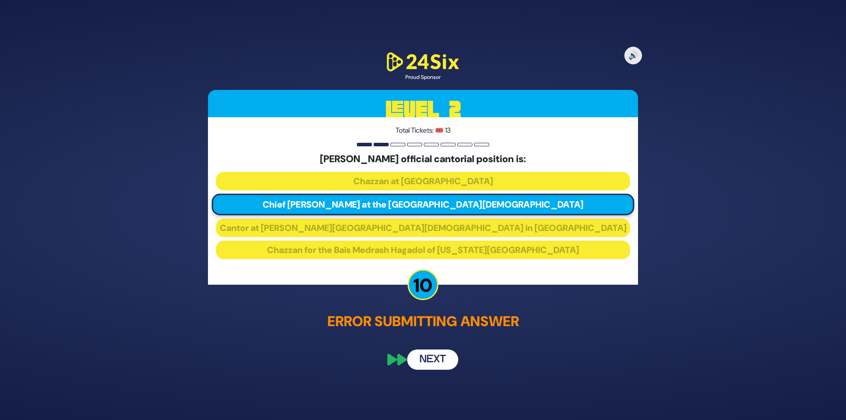
click at [422, 352] on button "Next" at bounding box center [432, 359] width 51 height 20
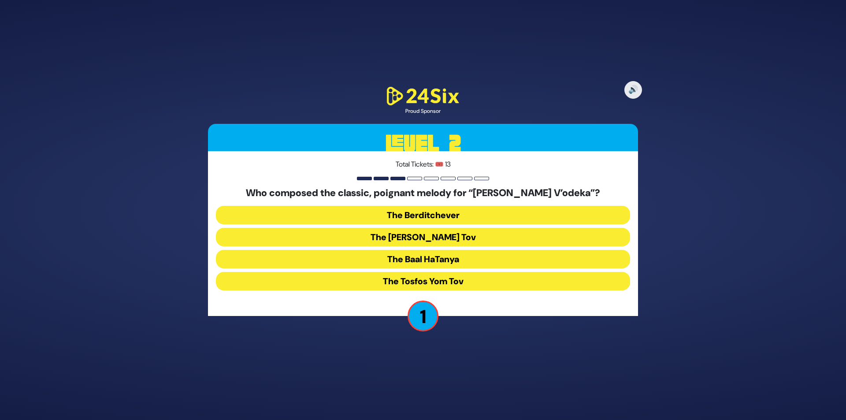
click at [428, 261] on button "The Baal HaTanya" at bounding box center [423, 259] width 414 height 19
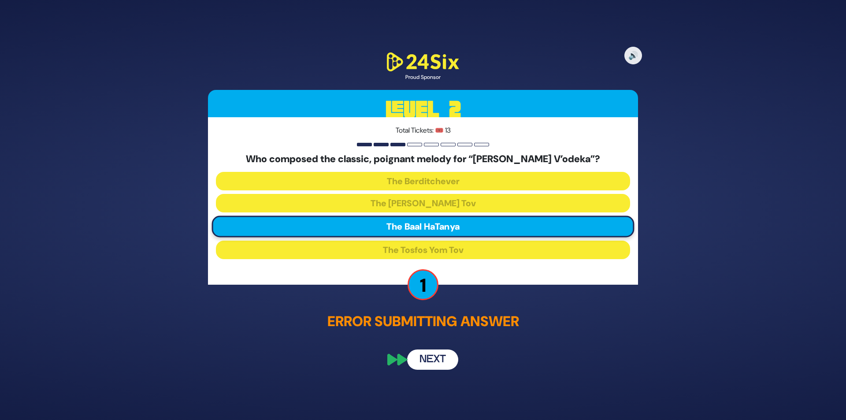
click at [422, 354] on button "Next" at bounding box center [432, 359] width 51 height 20
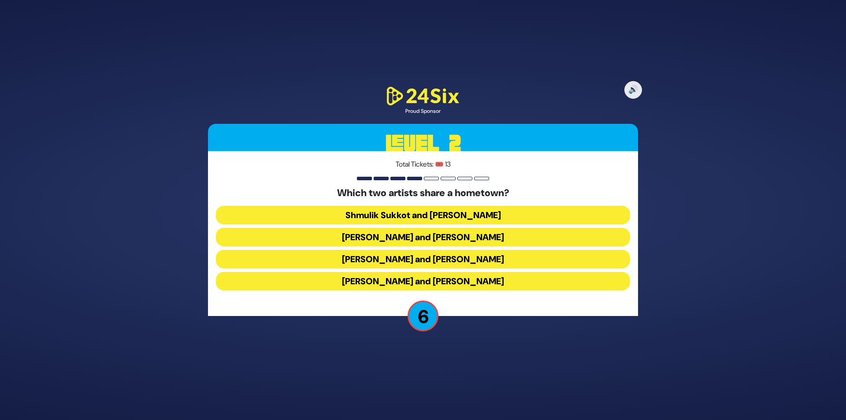
click at [436, 234] on button "Abie Rotenberg and Baruch Levine" at bounding box center [423, 237] width 414 height 19
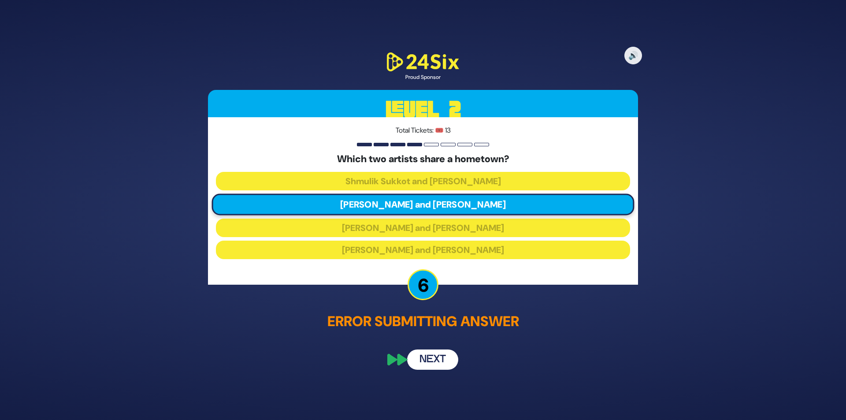
click at [427, 357] on button "Next" at bounding box center [432, 359] width 51 height 20
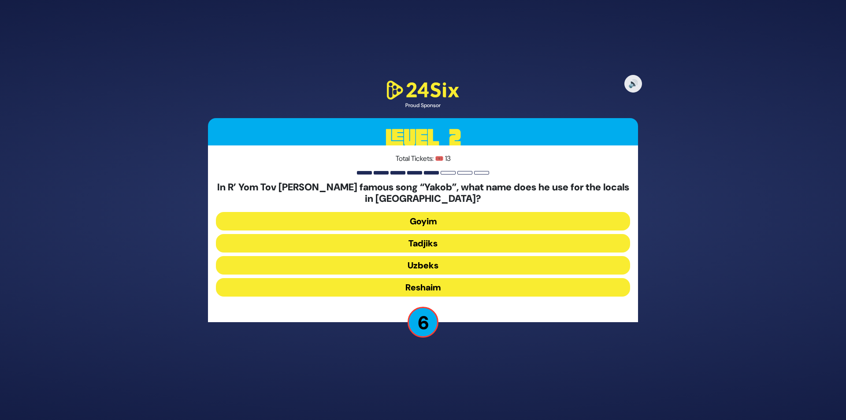
click at [419, 265] on button "Uzbeks" at bounding box center [423, 265] width 414 height 19
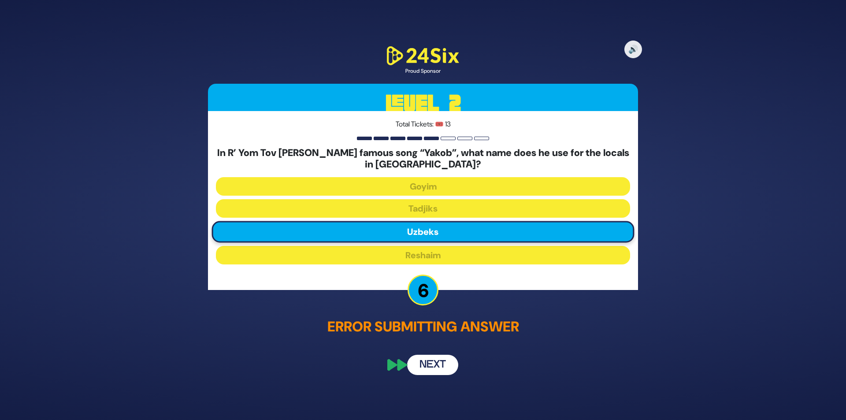
click at [430, 363] on button "Next" at bounding box center [432, 365] width 51 height 20
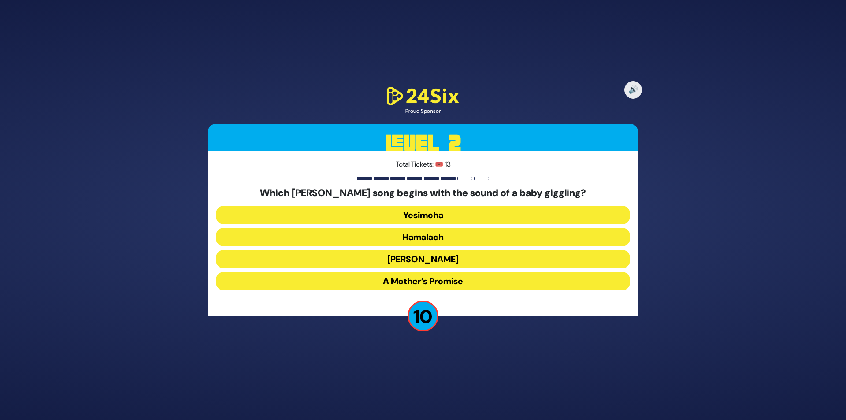
click at [438, 278] on button "A Mother’s Promise" at bounding box center [423, 281] width 414 height 19
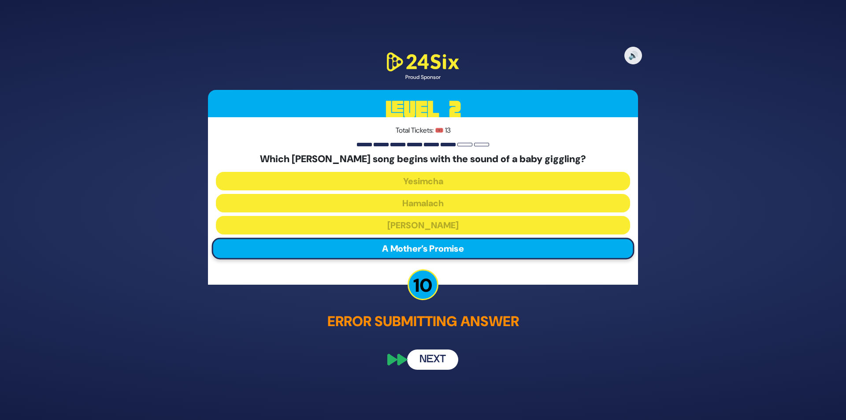
click at [426, 360] on button "Next" at bounding box center [432, 359] width 51 height 20
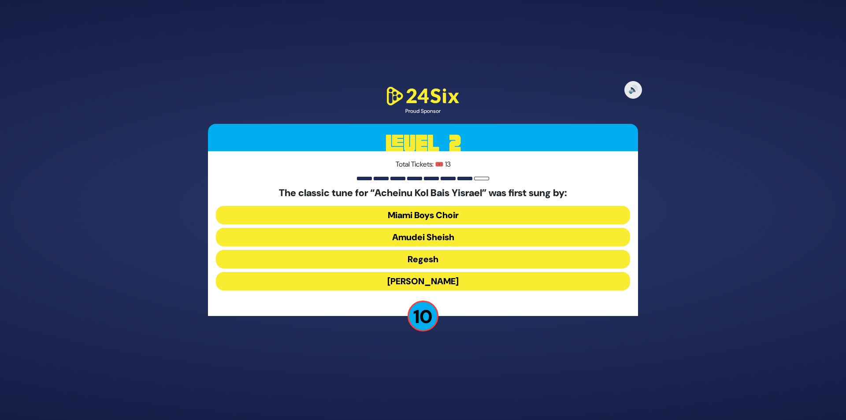
click at [444, 233] on button "Amudei Sheish" at bounding box center [423, 237] width 414 height 19
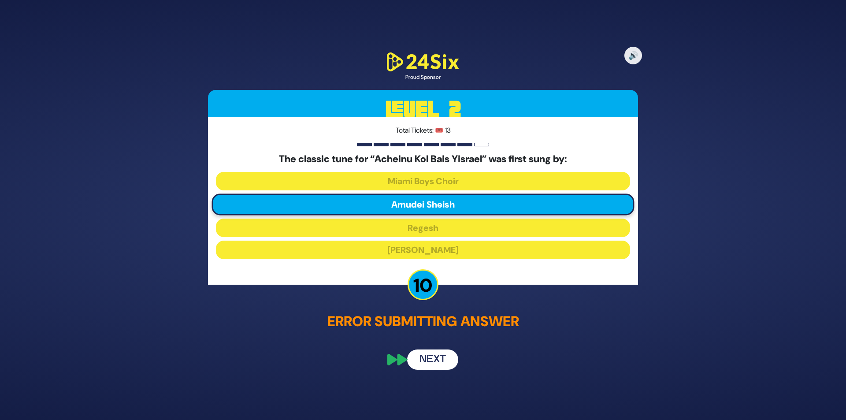
click at [431, 359] on button "Next" at bounding box center [432, 359] width 51 height 20
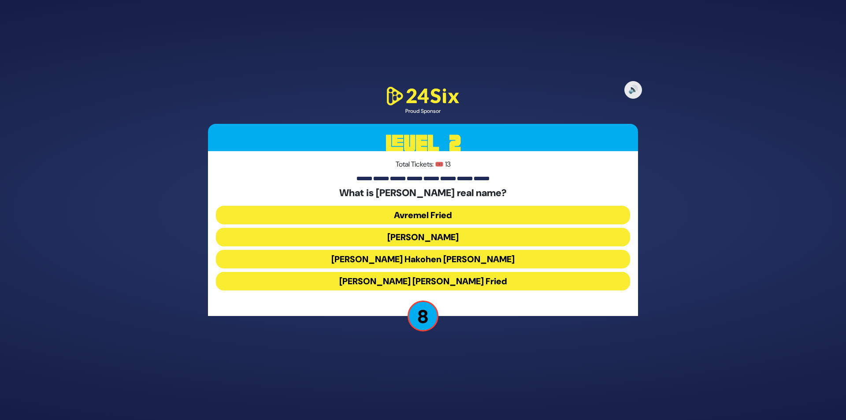
click at [442, 257] on button "Avraham Shabsi Hakohen Friedman" at bounding box center [423, 259] width 414 height 19
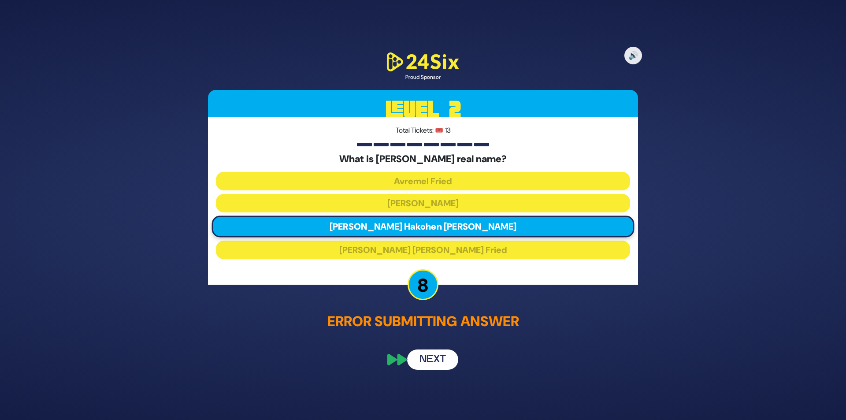
click at [429, 362] on button "Next" at bounding box center [432, 359] width 51 height 20
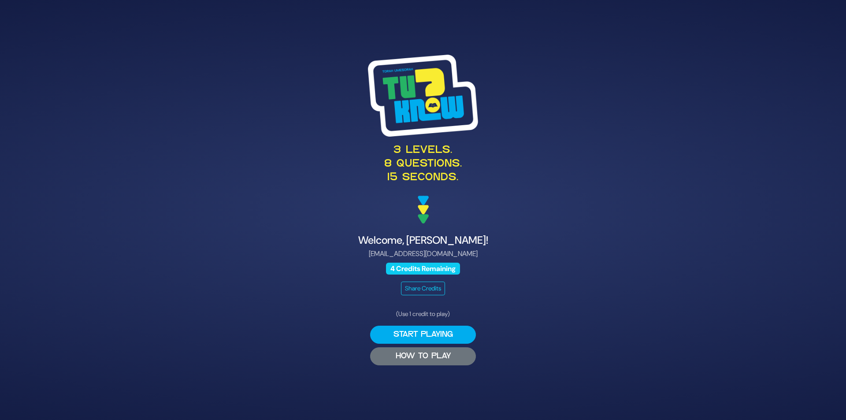
click at [406, 353] on button "HOW TO PLAY" at bounding box center [423, 356] width 106 height 18
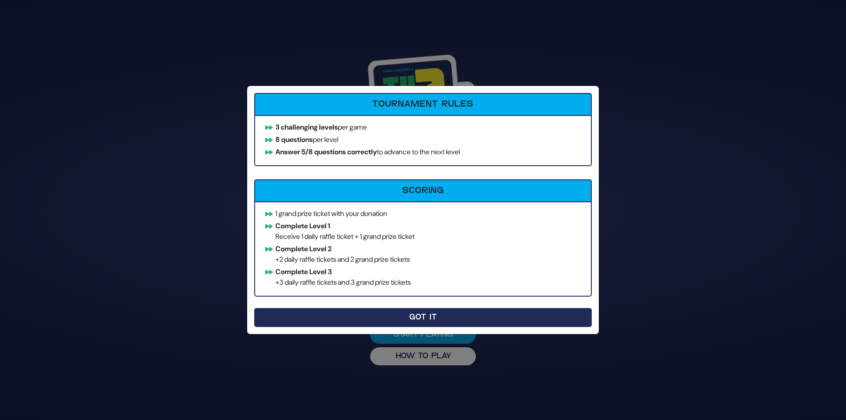
click at [457, 312] on button "Got It" at bounding box center [422, 317] width 337 height 19
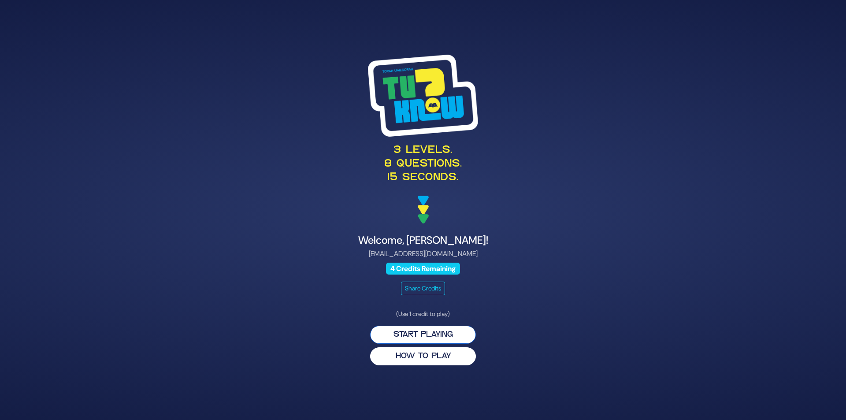
click at [400, 338] on button "Start Playing" at bounding box center [423, 335] width 106 height 18
click at [426, 335] on button "Start Playing" at bounding box center [423, 335] width 106 height 18
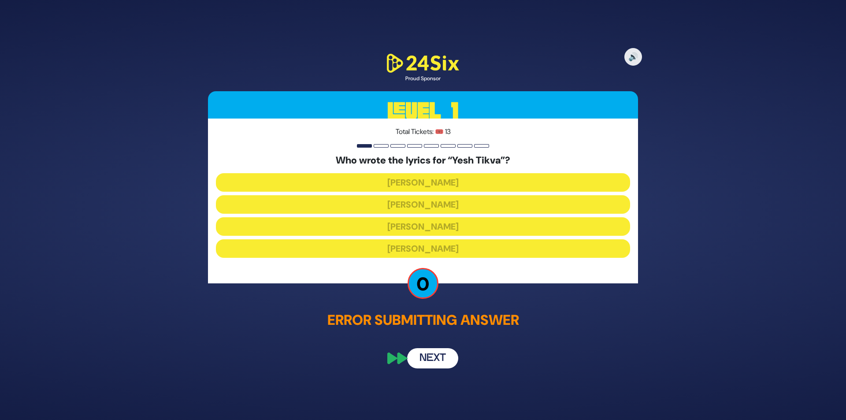
click at [433, 358] on button "Next" at bounding box center [432, 358] width 51 height 20
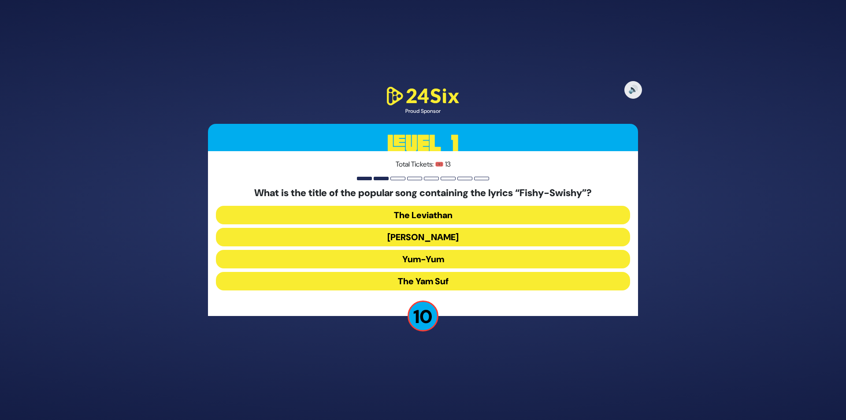
click at [426, 262] on button "Yum-Yum" at bounding box center [423, 259] width 414 height 19
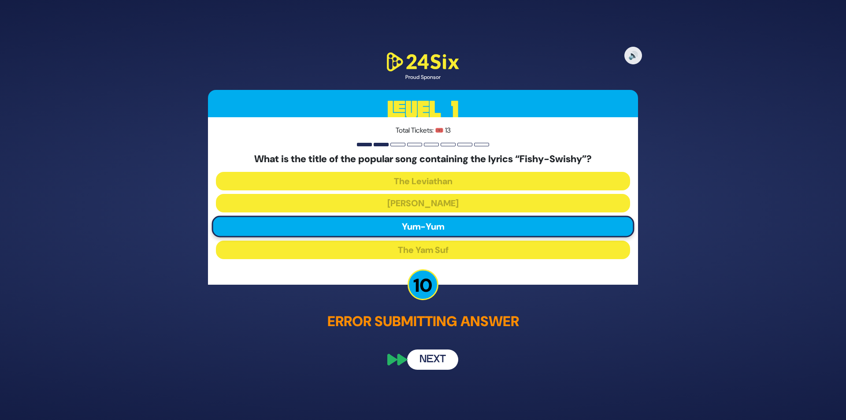
click at [424, 362] on button "Next" at bounding box center [432, 359] width 51 height 20
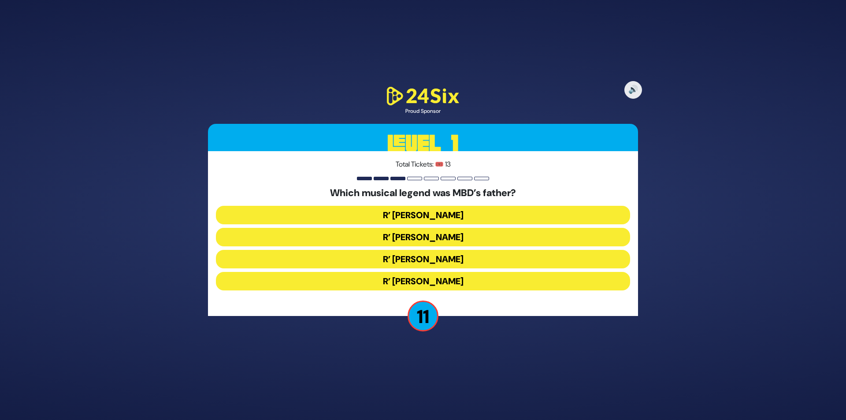
click at [432, 237] on button "R’ [PERSON_NAME]" at bounding box center [423, 237] width 414 height 19
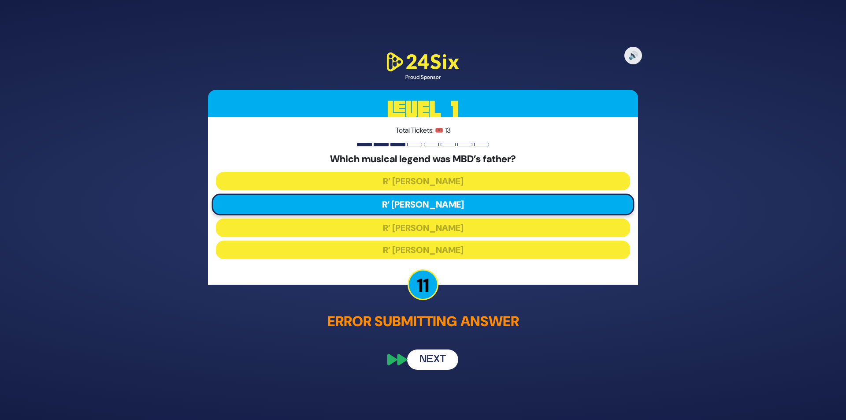
click at [426, 363] on button "Next" at bounding box center [432, 359] width 51 height 20
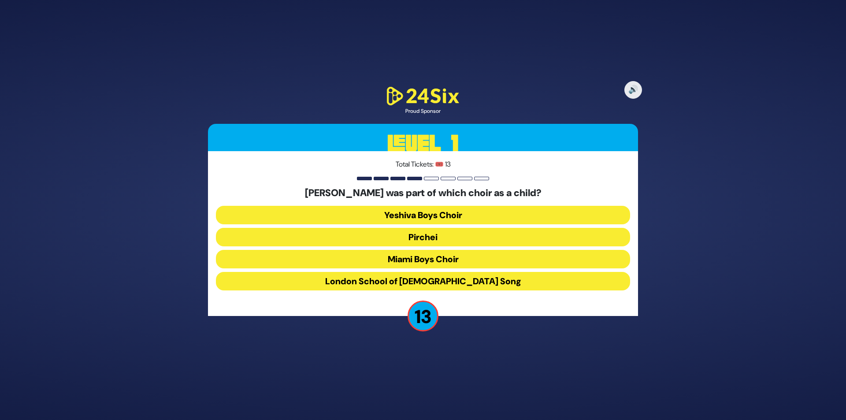
click at [433, 259] on button "Miami Boys Choir" at bounding box center [423, 259] width 414 height 19
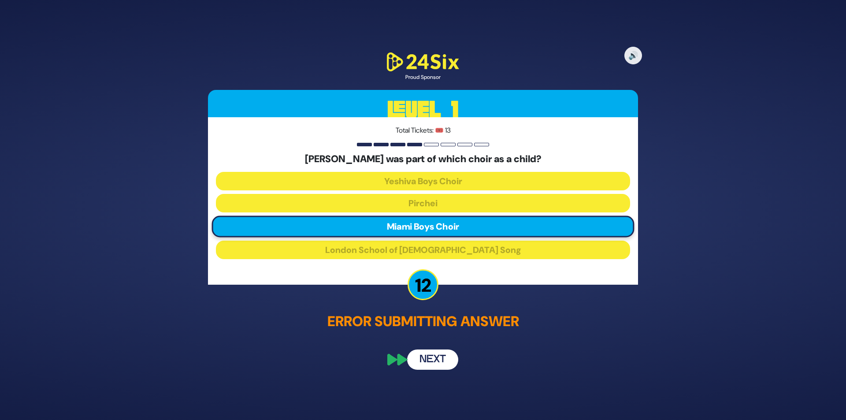
click at [426, 361] on button "Next" at bounding box center [432, 359] width 51 height 20
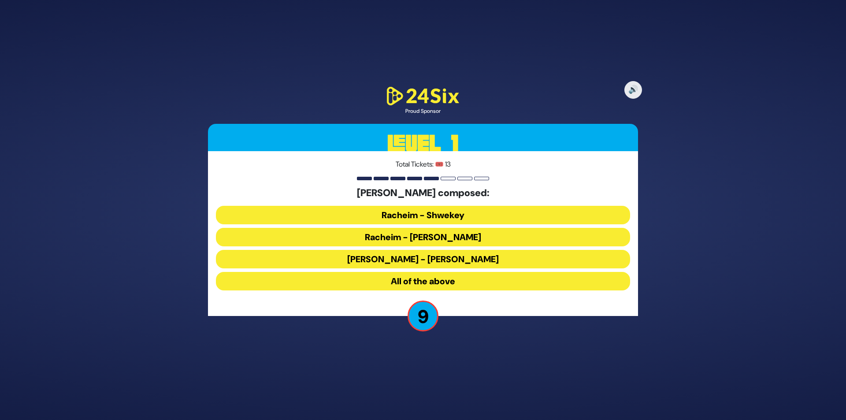
drag, startPoint x: 419, startPoint y: 281, endPoint x: 319, endPoint y: 292, distance: 101.4
click at [319, 292] on div "[PERSON_NAME] composed: [PERSON_NAME] - [PERSON_NAME] All of the above" at bounding box center [423, 240] width 414 height 107
click at [394, 280] on button "All of the above" at bounding box center [423, 281] width 414 height 19
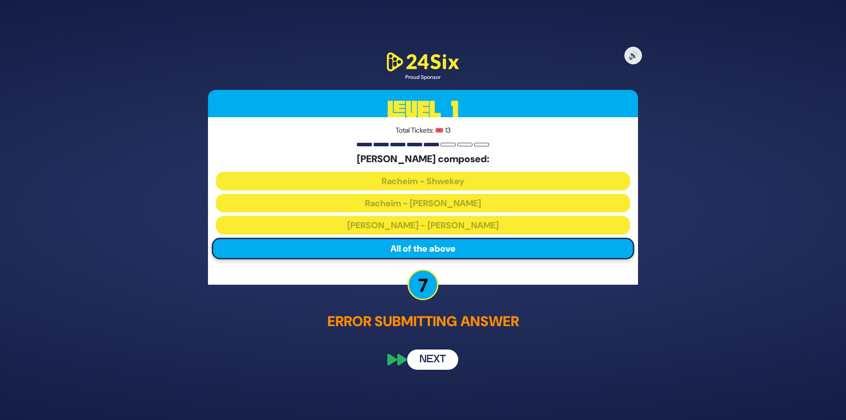
click at [435, 361] on button "Next" at bounding box center [432, 359] width 51 height 20
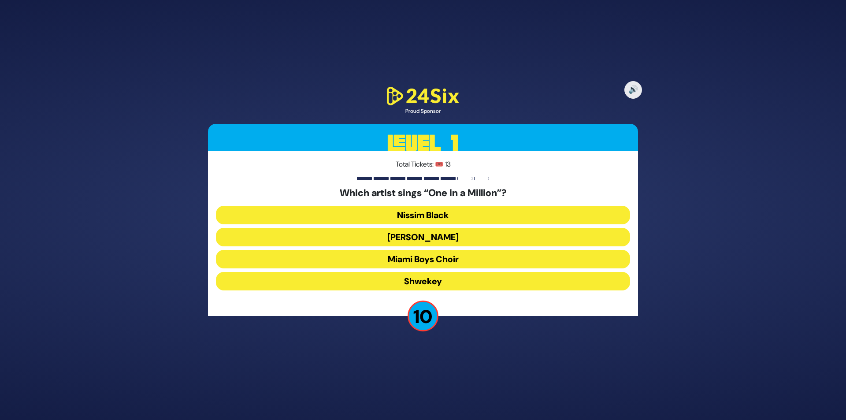
click at [438, 237] on button "[PERSON_NAME]" at bounding box center [423, 237] width 414 height 19
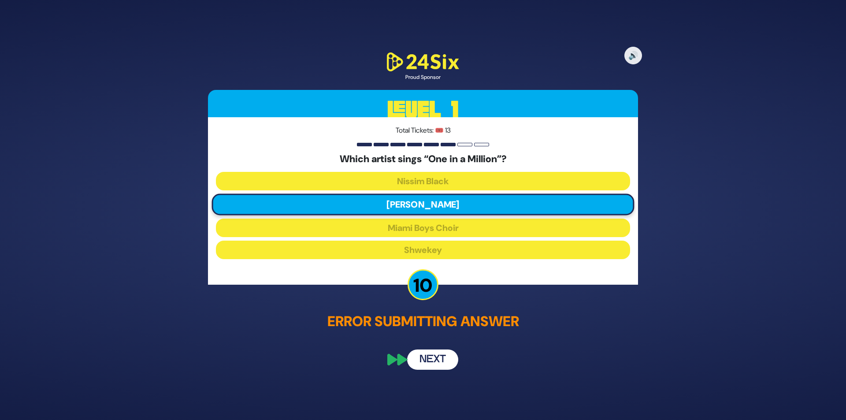
click at [423, 362] on button "Next" at bounding box center [432, 359] width 51 height 20
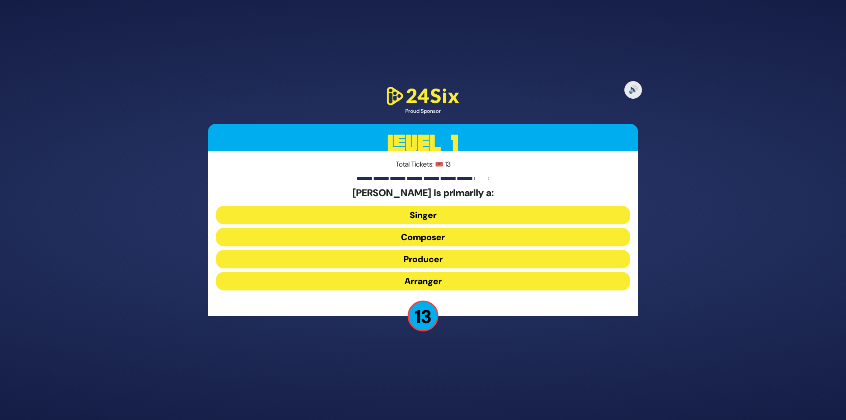
click at [432, 237] on button "Composer" at bounding box center [423, 237] width 414 height 19
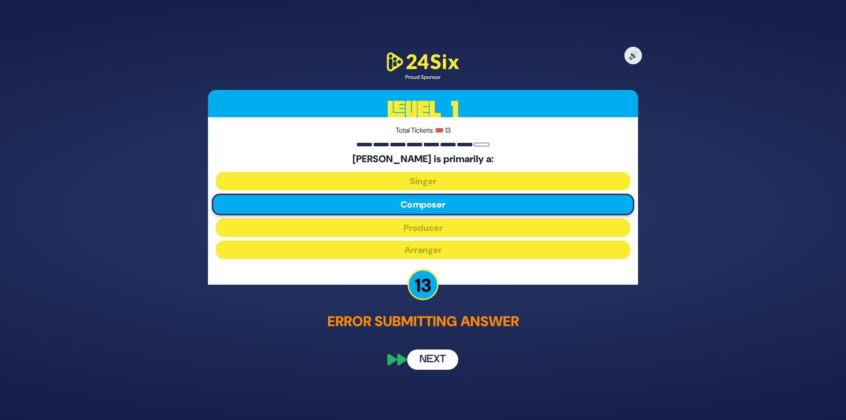
click at [430, 358] on button "Next" at bounding box center [432, 359] width 51 height 20
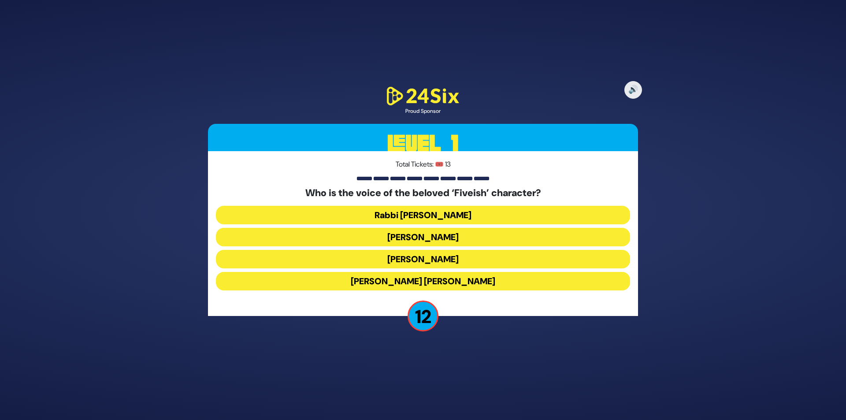
click at [430, 259] on button "[PERSON_NAME]" at bounding box center [423, 259] width 414 height 19
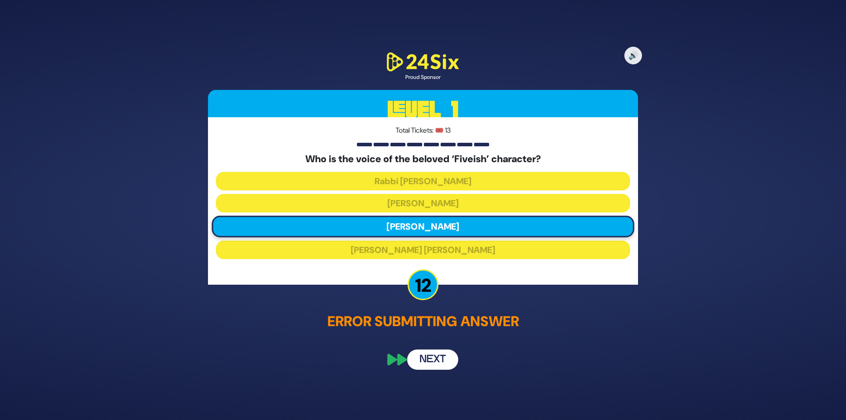
click at [428, 360] on button "Next" at bounding box center [432, 359] width 51 height 20
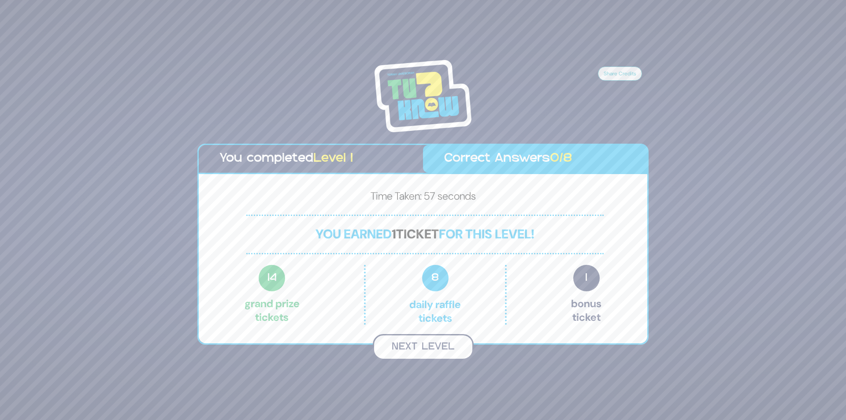
click at [411, 348] on button "Next Level" at bounding box center [423, 347] width 101 height 26
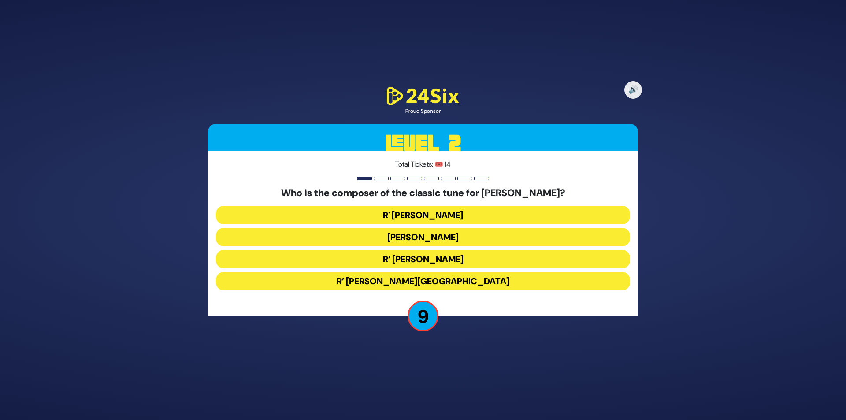
click at [444, 214] on button "R' [PERSON_NAME]" at bounding box center [423, 215] width 414 height 19
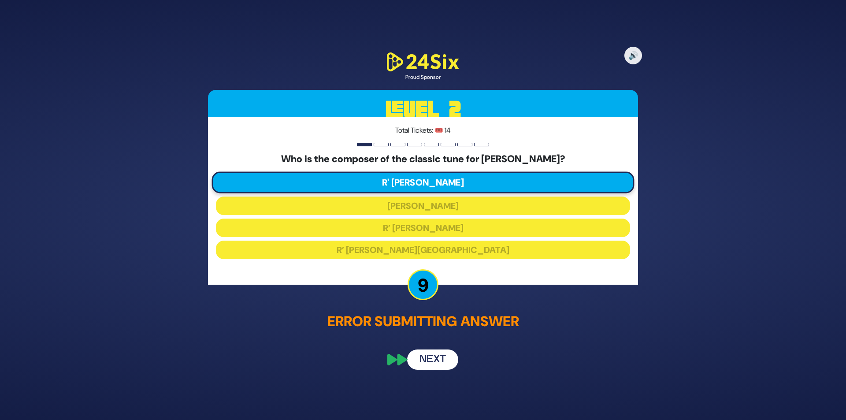
click at [426, 364] on button "Next" at bounding box center [432, 359] width 51 height 20
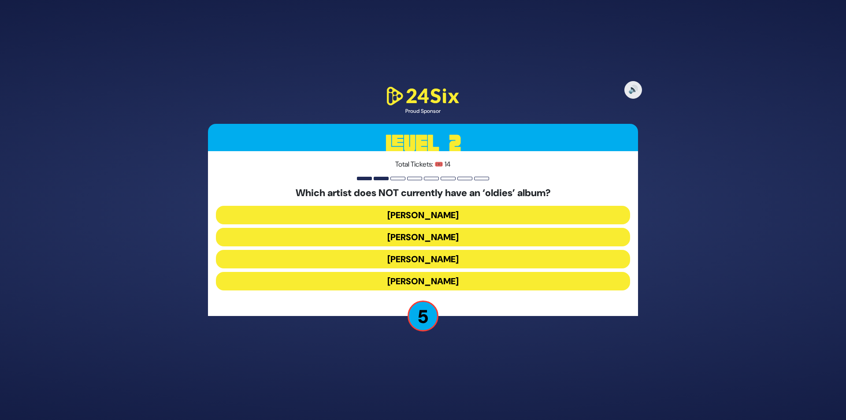
click at [437, 235] on button "[PERSON_NAME]" at bounding box center [423, 237] width 414 height 19
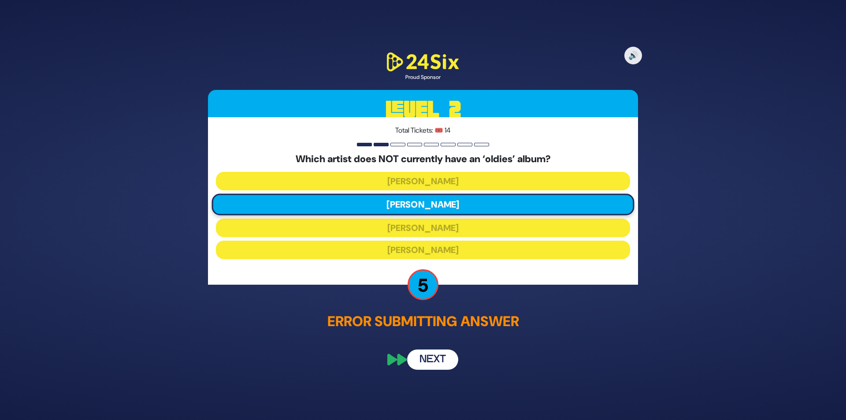
click at [422, 359] on button "Next" at bounding box center [432, 359] width 51 height 20
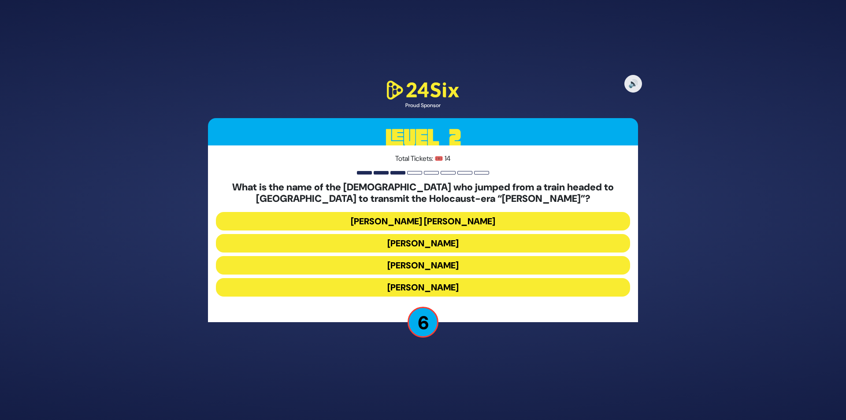
click at [434, 267] on button "[PERSON_NAME]" at bounding box center [423, 265] width 414 height 19
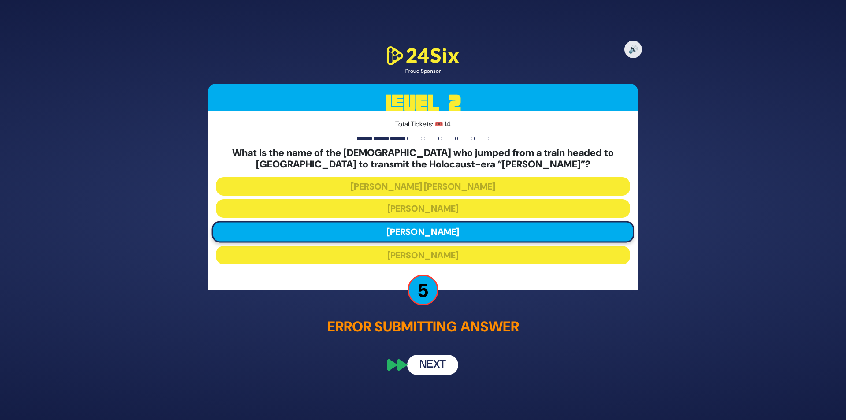
click at [428, 365] on button "Next" at bounding box center [432, 365] width 51 height 20
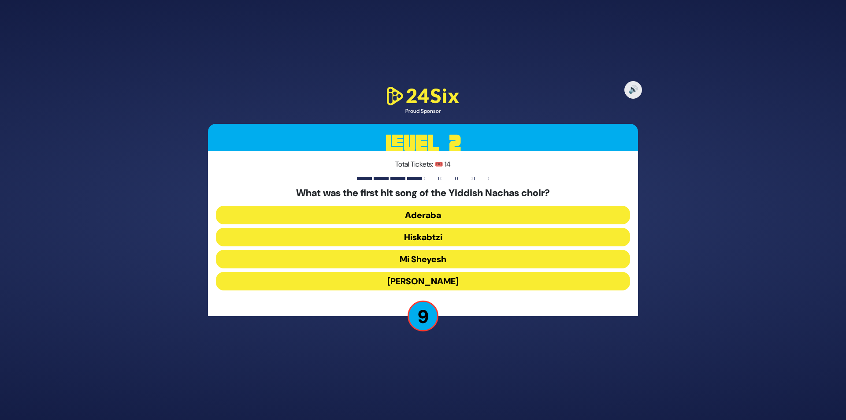
click at [427, 278] on button "[PERSON_NAME]" at bounding box center [423, 281] width 414 height 19
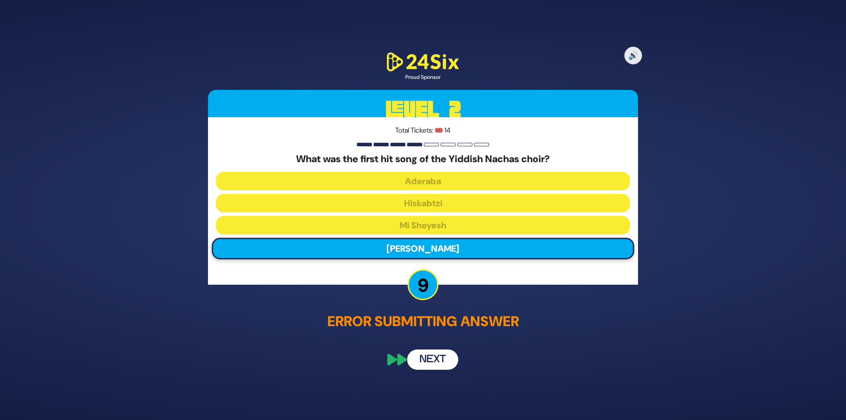
click at [424, 363] on button "Next" at bounding box center [432, 359] width 51 height 20
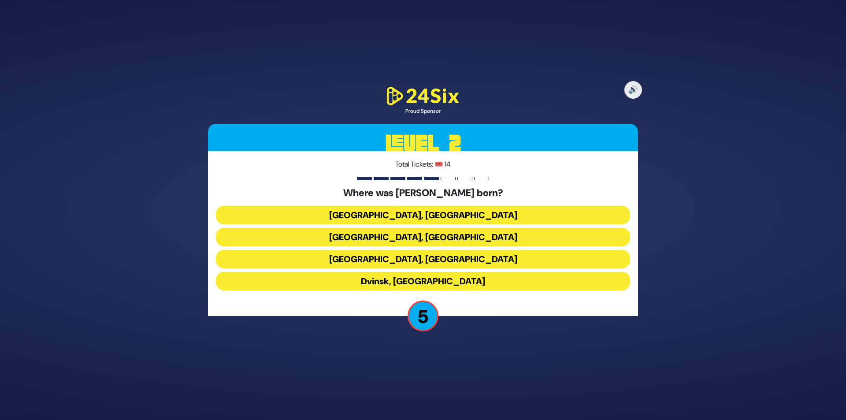
click at [429, 214] on button "[GEOGRAPHIC_DATA], [GEOGRAPHIC_DATA]" at bounding box center [423, 215] width 414 height 19
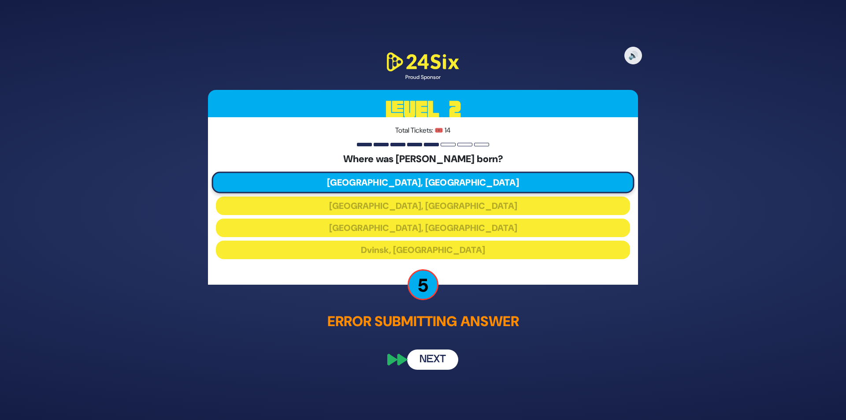
click at [426, 356] on button "Next" at bounding box center [432, 359] width 51 height 20
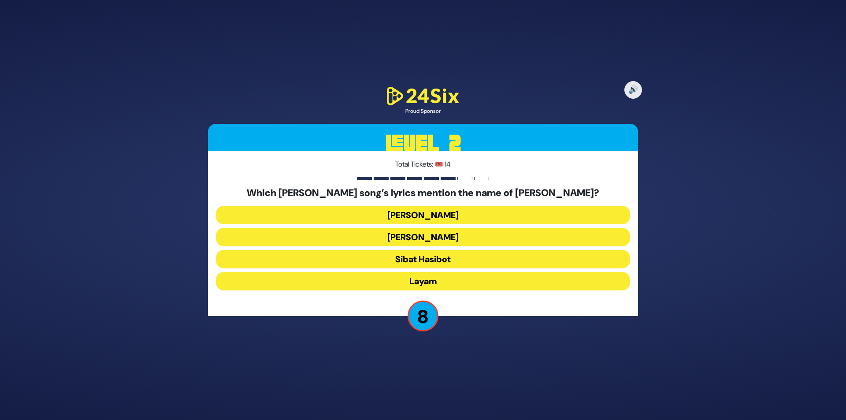
click at [431, 282] on button "Layam" at bounding box center [423, 281] width 414 height 19
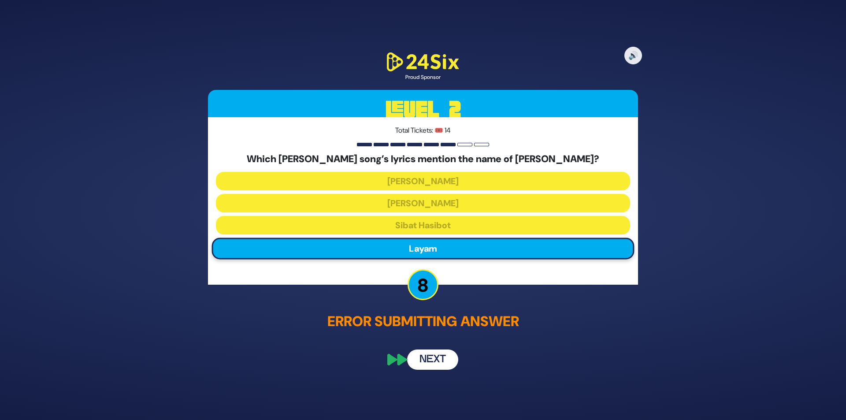
click at [428, 356] on button "Next" at bounding box center [432, 359] width 51 height 20
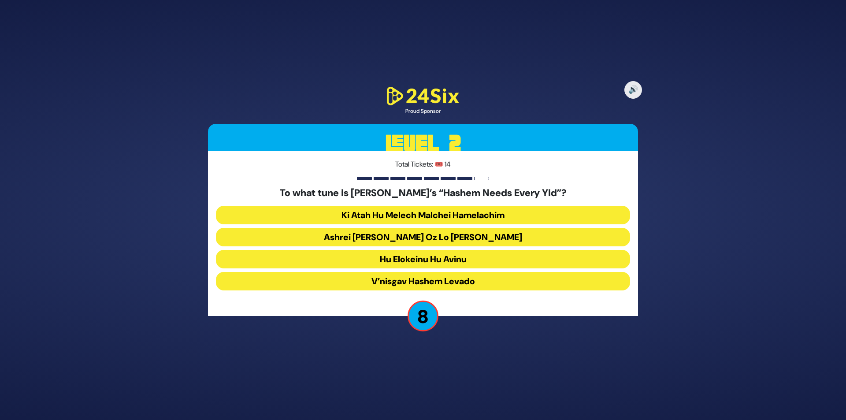
click at [409, 235] on button "Ashrei [PERSON_NAME] Oz Lo [PERSON_NAME]" at bounding box center [423, 237] width 414 height 19
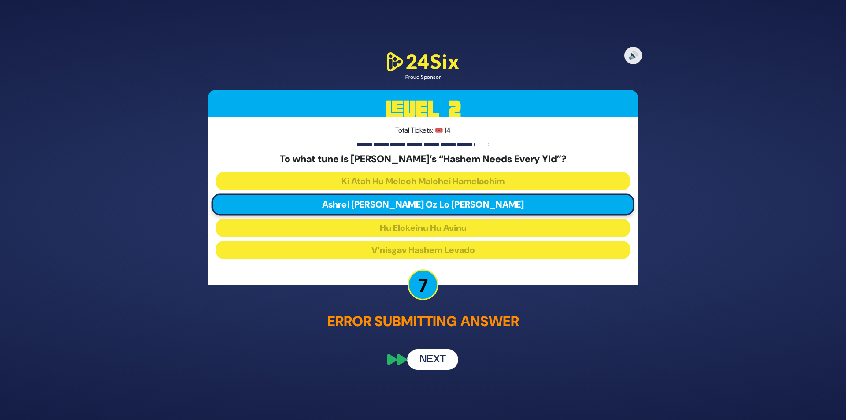
click at [417, 355] on button "Next" at bounding box center [432, 359] width 51 height 20
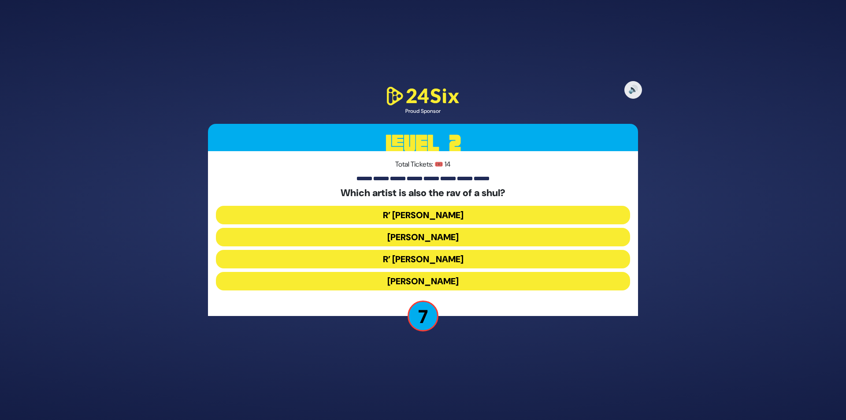
click at [435, 237] on button "[PERSON_NAME]" at bounding box center [423, 237] width 414 height 19
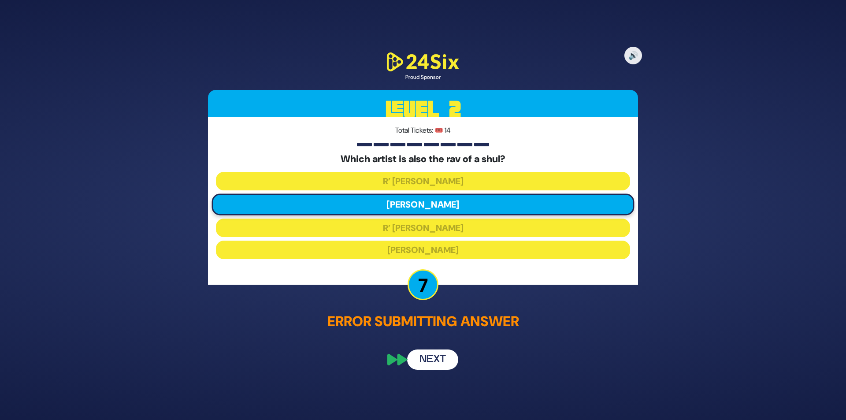
click at [421, 358] on button "Next" at bounding box center [432, 359] width 51 height 20
